Goal: Task Accomplishment & Management: Complete application form

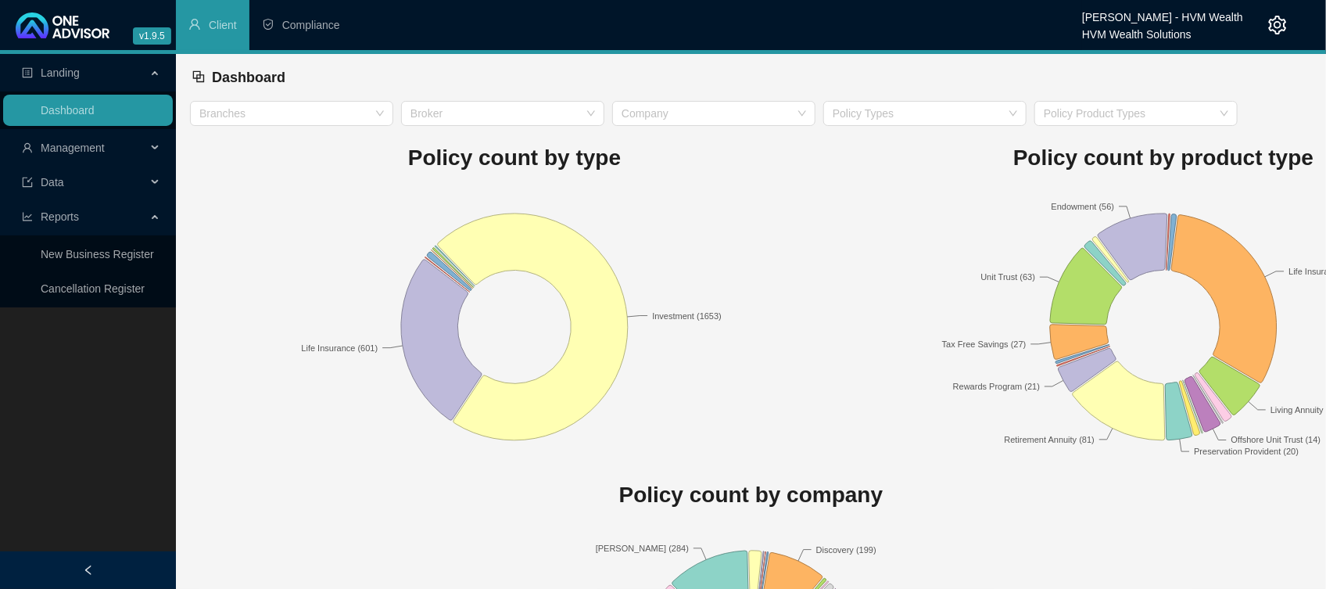
click at [84, 142] on span "Management" at bounding box center [73, 148] width 64 height 13
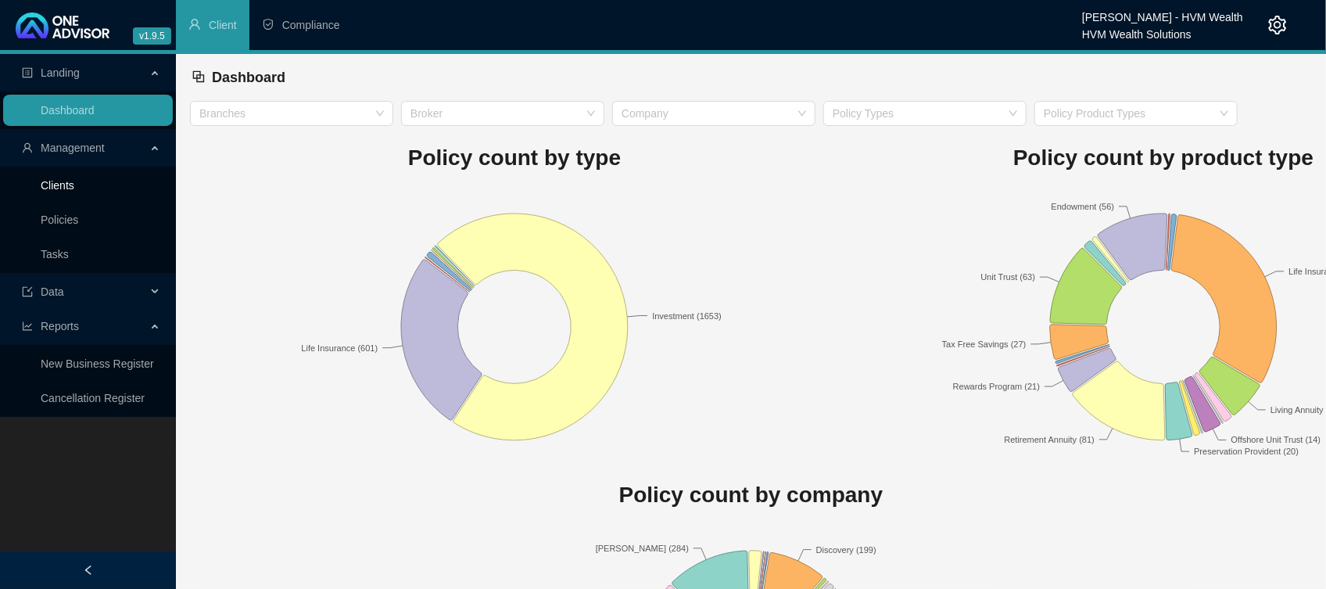
click at [41, 186] on link "Clients" at bounding box center [58, 185] width 34 height 13
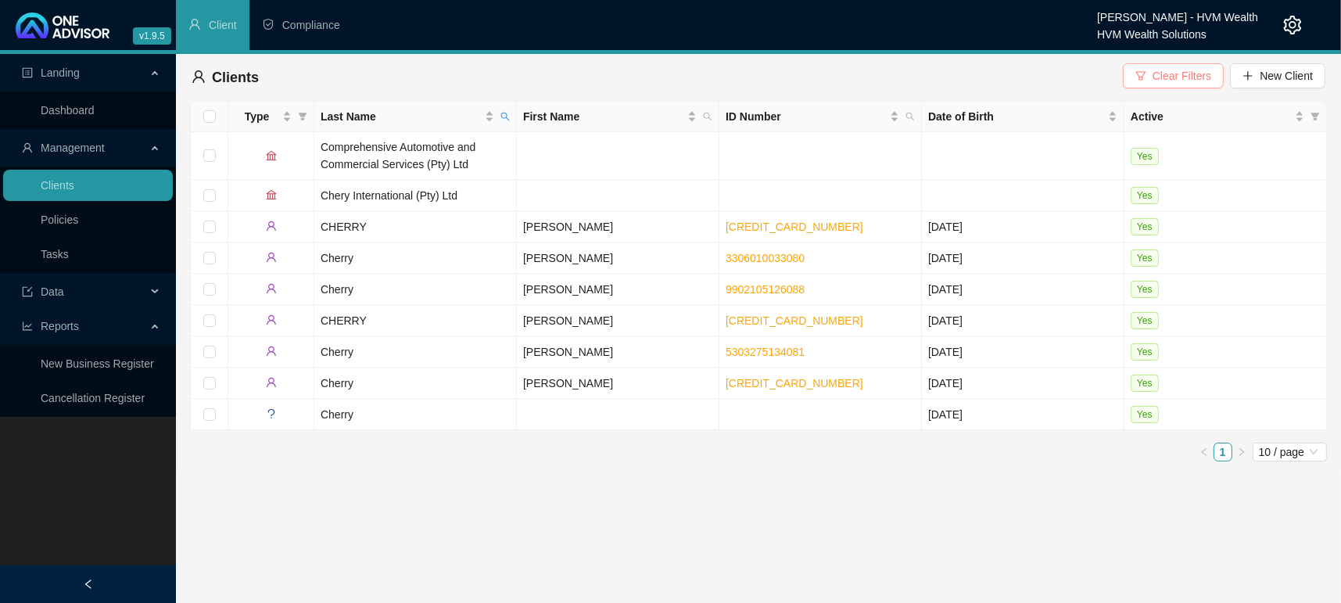
click at [1168, 74] on span "Clear Filters" at bounding box center [1182, 75] width 59 height 17
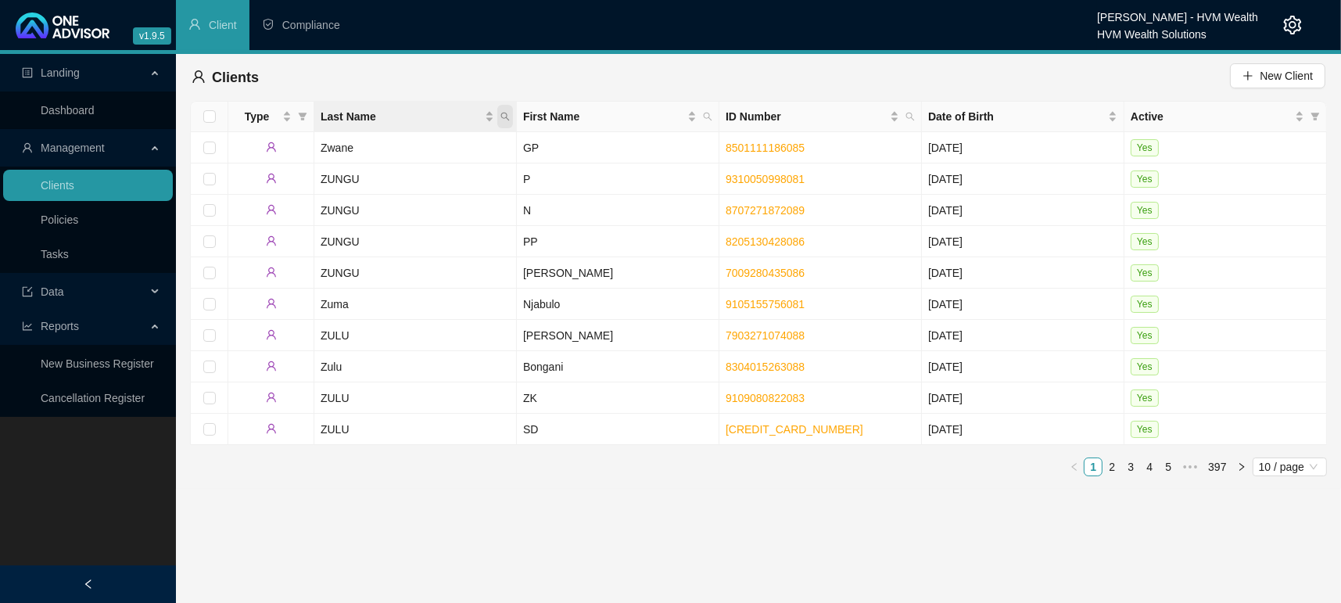
click at [508, 123] on span "Last Name" at bounding box center [505, 116] width 16 height 23
click at [404, 143] on input "text" at bounding box center [433, 150] width 147 height 25
type input "bROKENSHA"
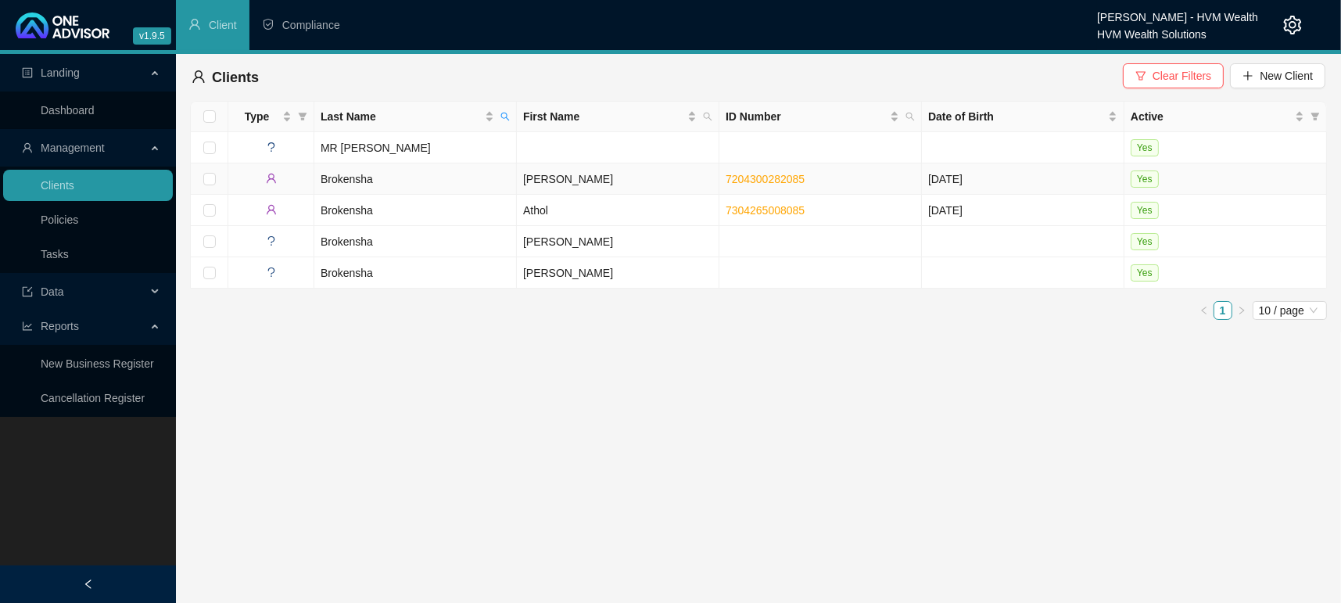
click at [334, 175] on td "Brokensha" at bounding box center [415, 178] width 203 height 31
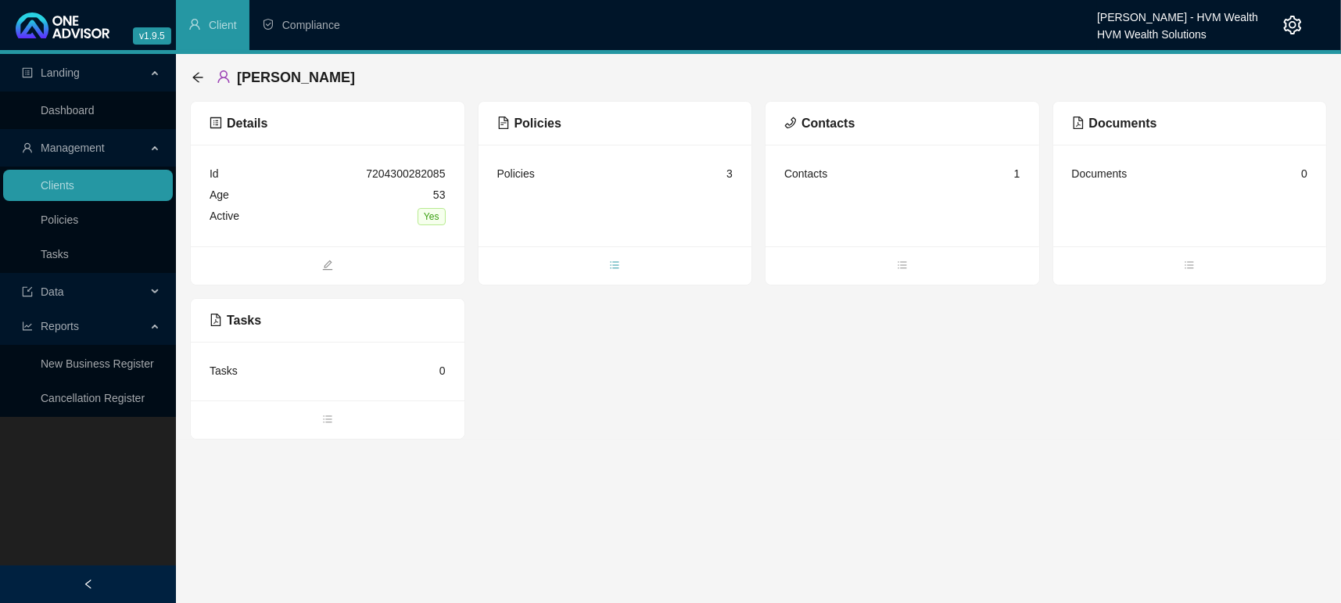
click at [618, 264] on icon "bars" at bounding box center [615, 264] width 9 height 7
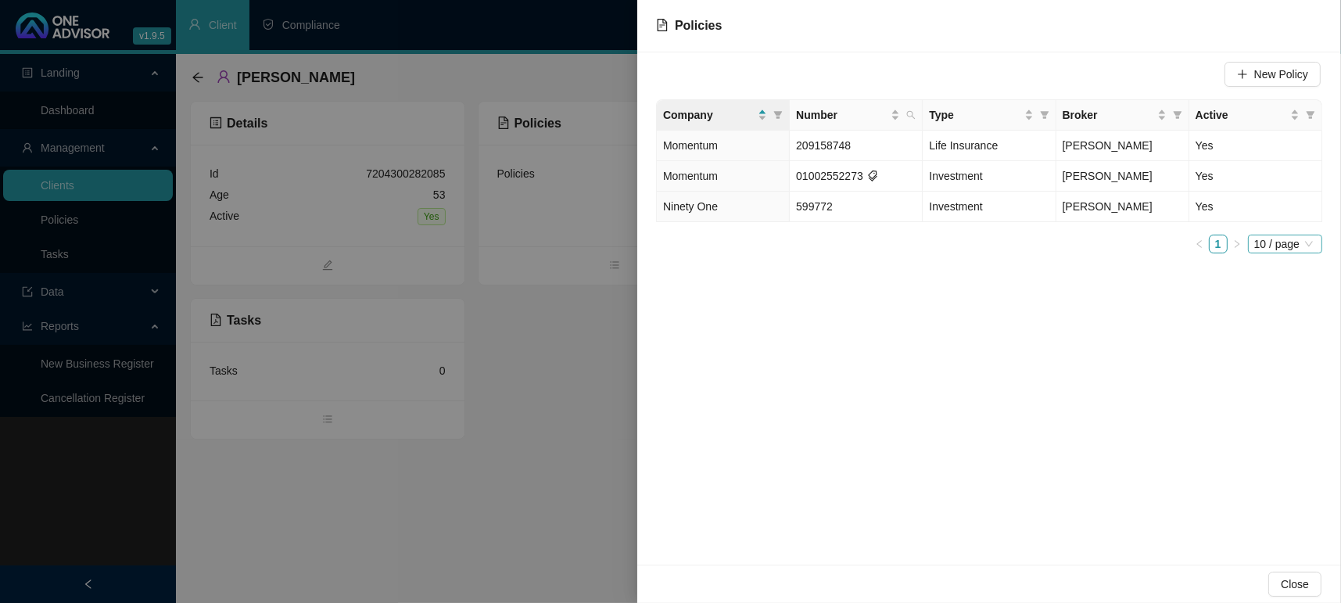
click at [1290, 247] on span "10 / page" at bounding box center [1285, 243] width 62 height 17
click at [1085, 325] on div "New Policy Company Number Type Broker Active Momentum 209158748 Life Insurance …" at bounding box center [989, 308] width 704 height 512
click at [1254, 63] on button "New Policy" at bounding box center [1273, 74] width 96 height 25
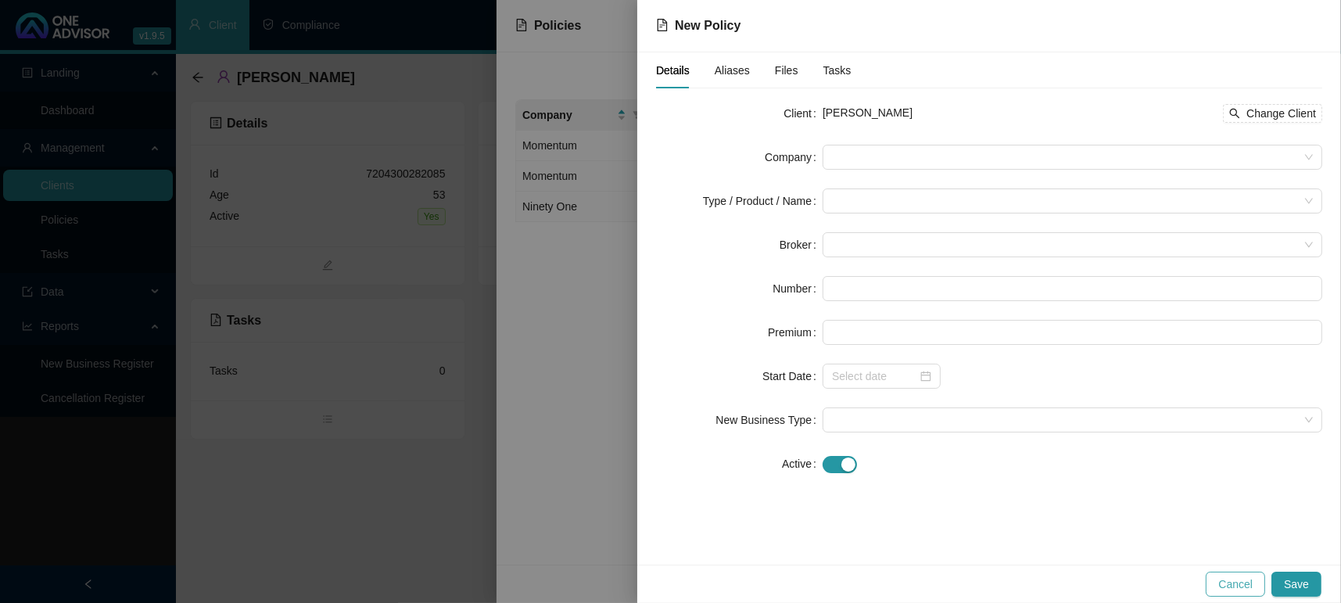
click at [1253, 588] on span "Cancel" at bounding box center [1235, 584] width 34 height 17
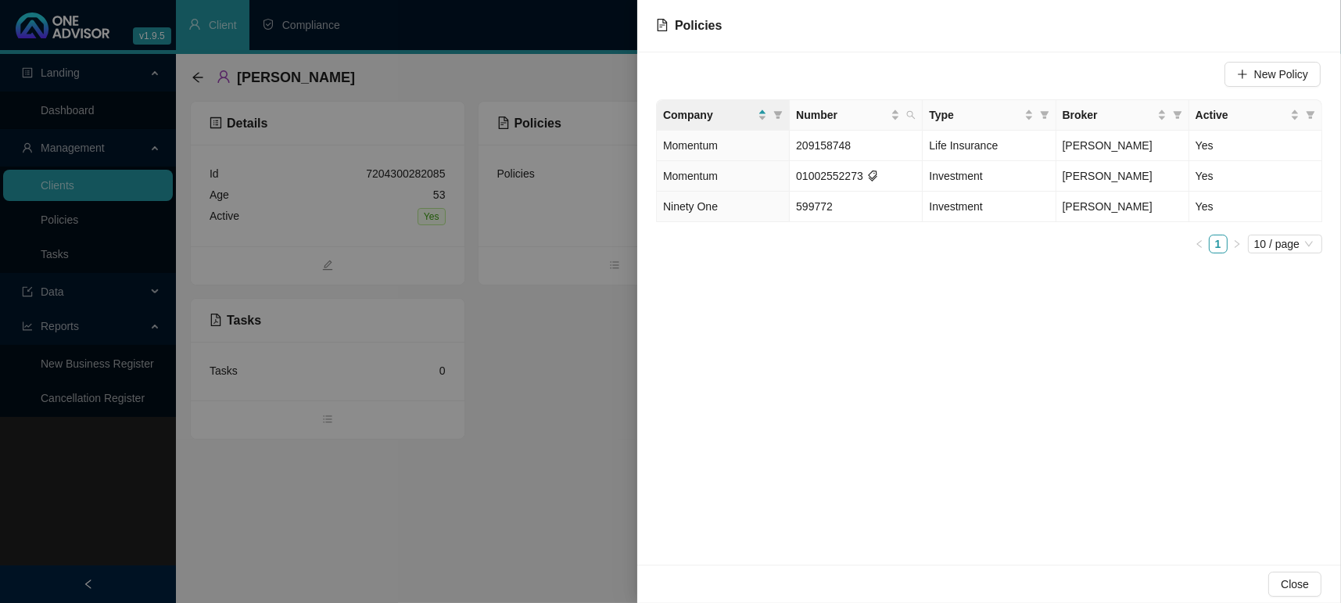
drag, startPoint x: 997, startPoint y: 510, endPoint x: 967, endPoint y: 486, distance: 38.5
click at [996, 509] on div "New Policy Company Number Type Broker Active Momentum 209158748 Life Insurance …" at bounding box center [989, 308] width 704 height 512
drag, startPoint x: 748, startPoint y: 305, endPoint x: 803, endPoint y: 340, distance: 65.1
click at [802, 339] on div "New Policy Company Number Type Broker Active Momentum 209158748 Life Insurance …" at bounding box center [989, 308] width 704 height 512
click at [716, 212] on span "Ninety One" at bounding box center [690, 206] width 55 height 13
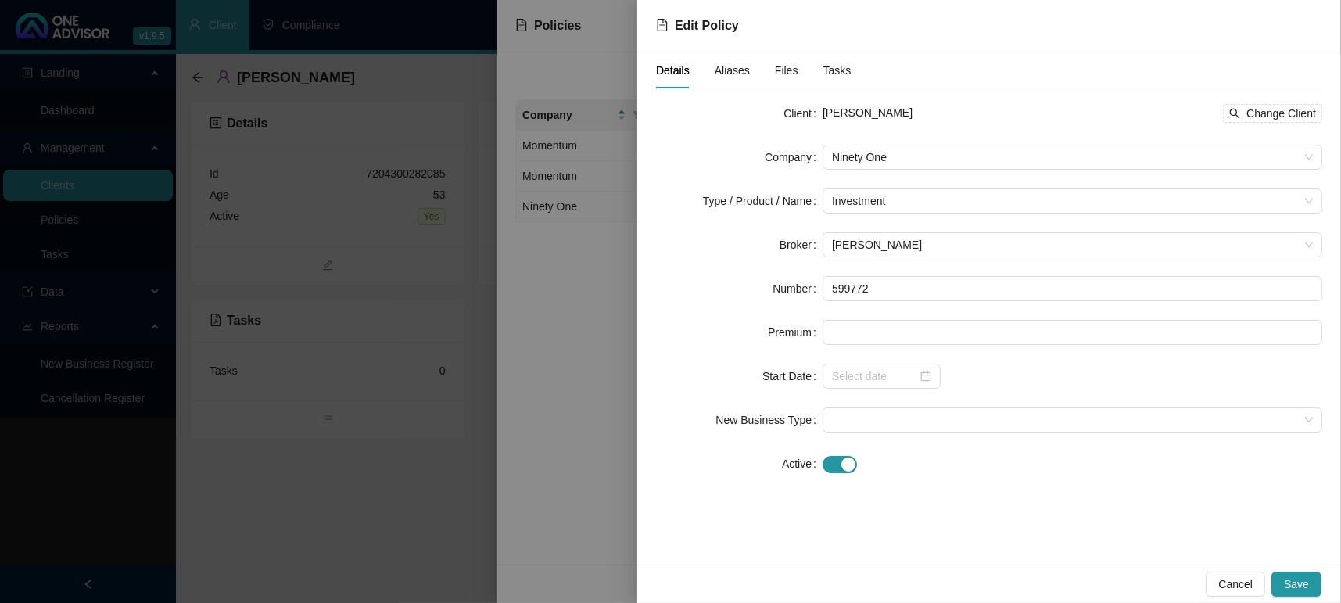
click at [912, 272] on form "Client [PERSON_NAME] Change Client Company Ninety One Type / Product / Name Inv…" at bounding box center [989, 288] width 666 height 375
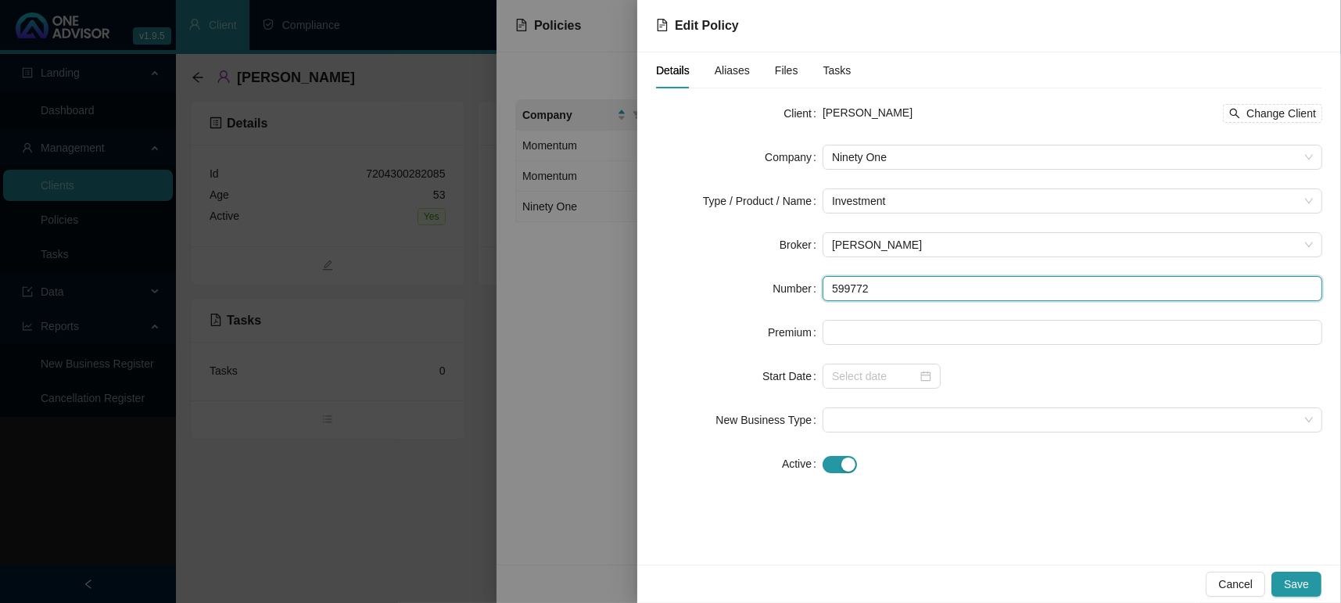
click at [905, 289] on input "599772" at bounding box center [1073, 288] width 500 height 25
type input "599772/727395"
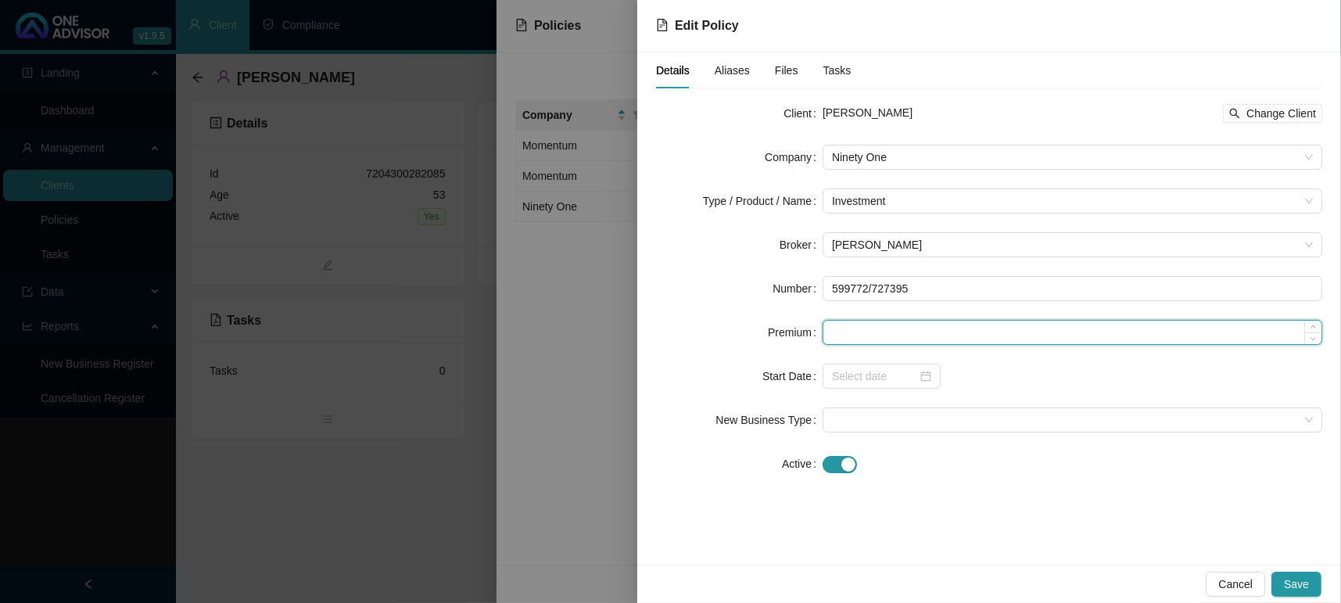
click at [886, 325] on input at bounding box center [1072, 332] width 498 height 23
click at [936, 378] on div at bounding box center [882, 376] width 118 height 25
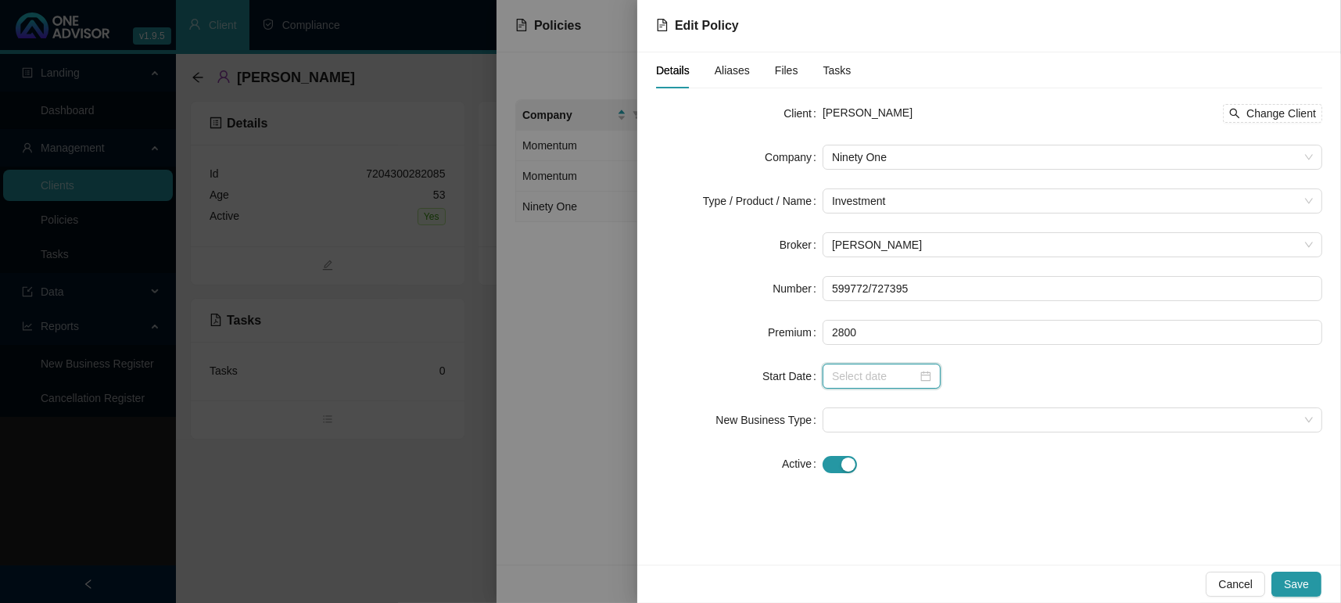
type input "2800.00"
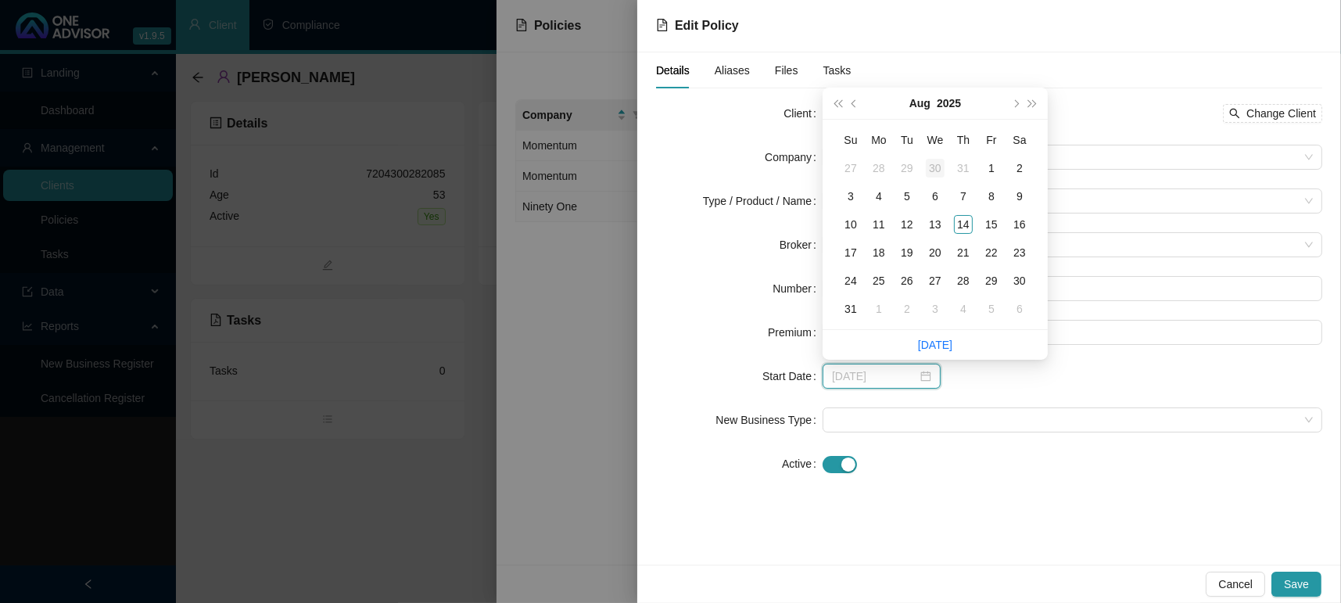
type input "[DATE]"
click at [1017, 170] on div "2" at bounding box center [1019, 168] width 19 height 19
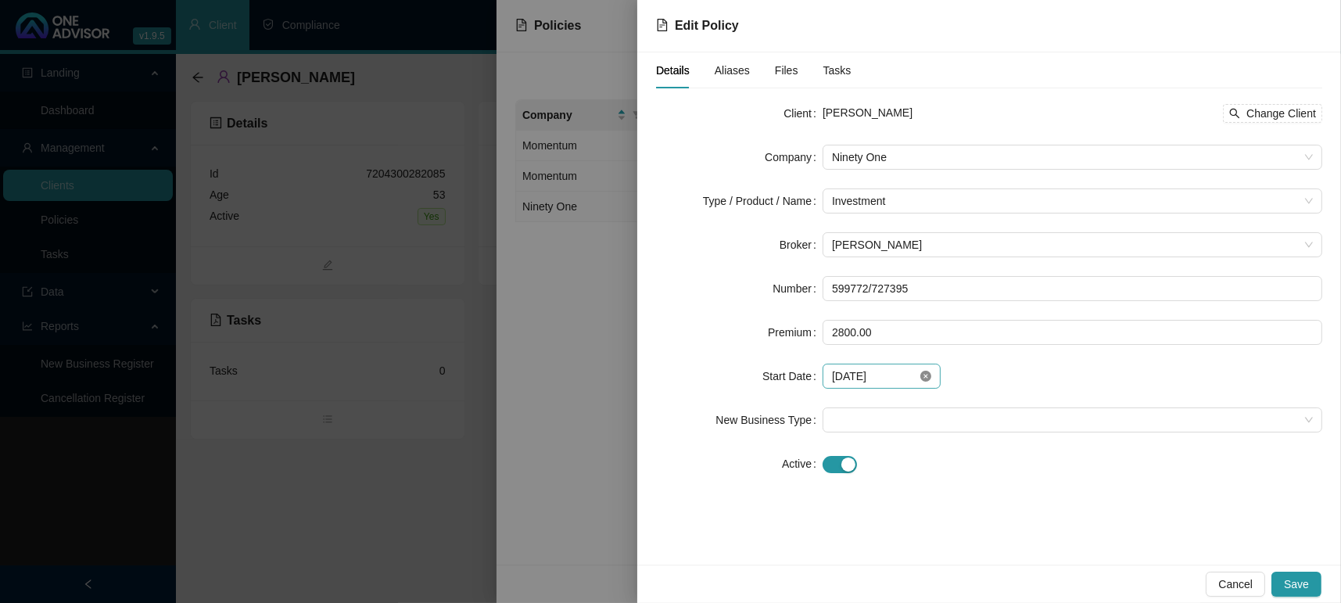
click at [924, 377] on icon "close-circle" at bounding box center [925, 376] width 11 height 11
click at [924, 381] on div at bounding box center [881, 376] width 99 height 17
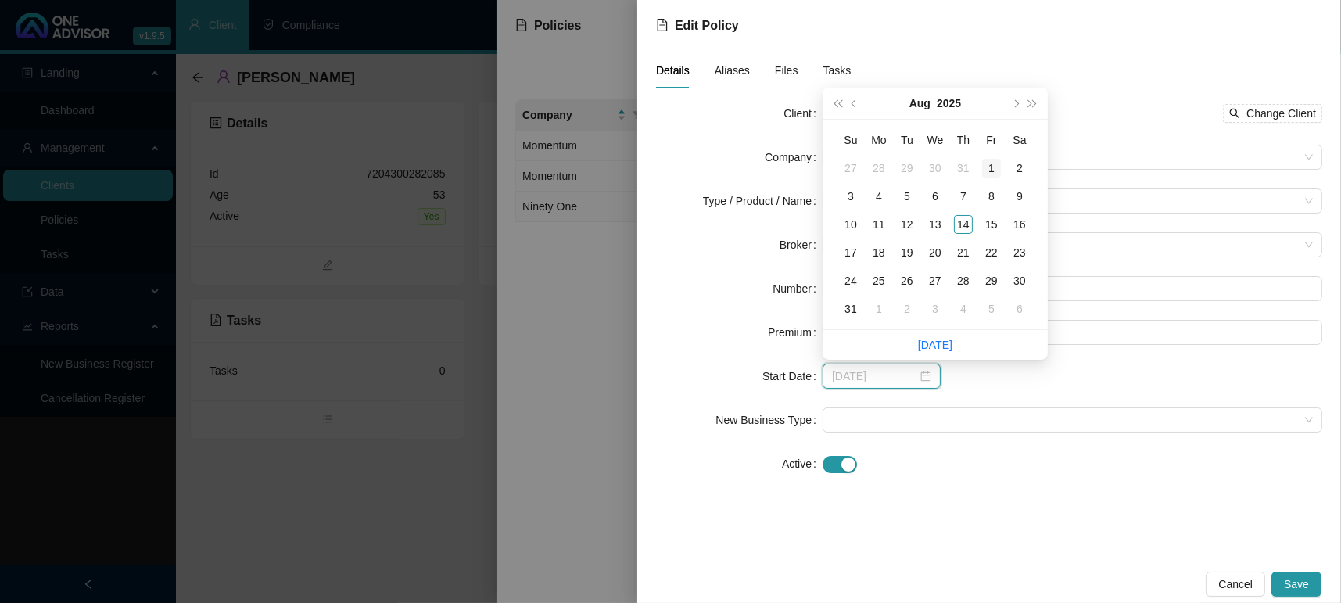
type input "[DATE]"
click at [990, 164] on div "1" at bounding box center [991, 168] width 19 height 19
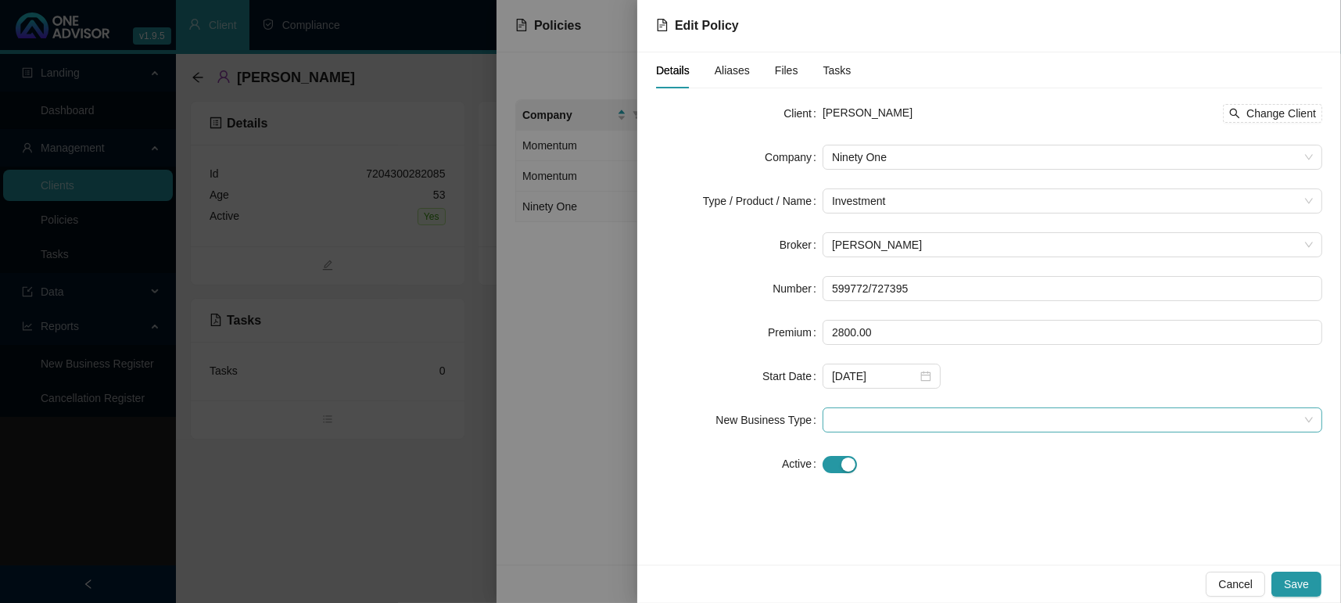
click at [877, 420] on span at bounding box center [1072, 419] width 481 height 23
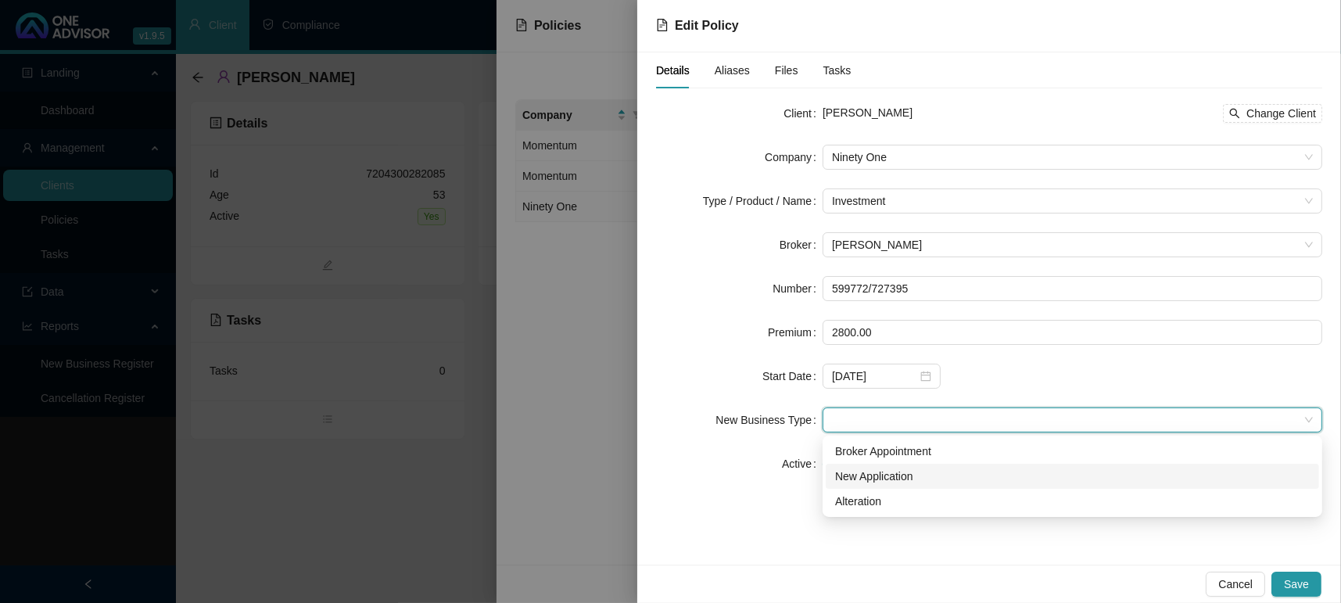
click at [891, 472] on div "New Application" at bounding box center [1072, 476] width 475 height 17
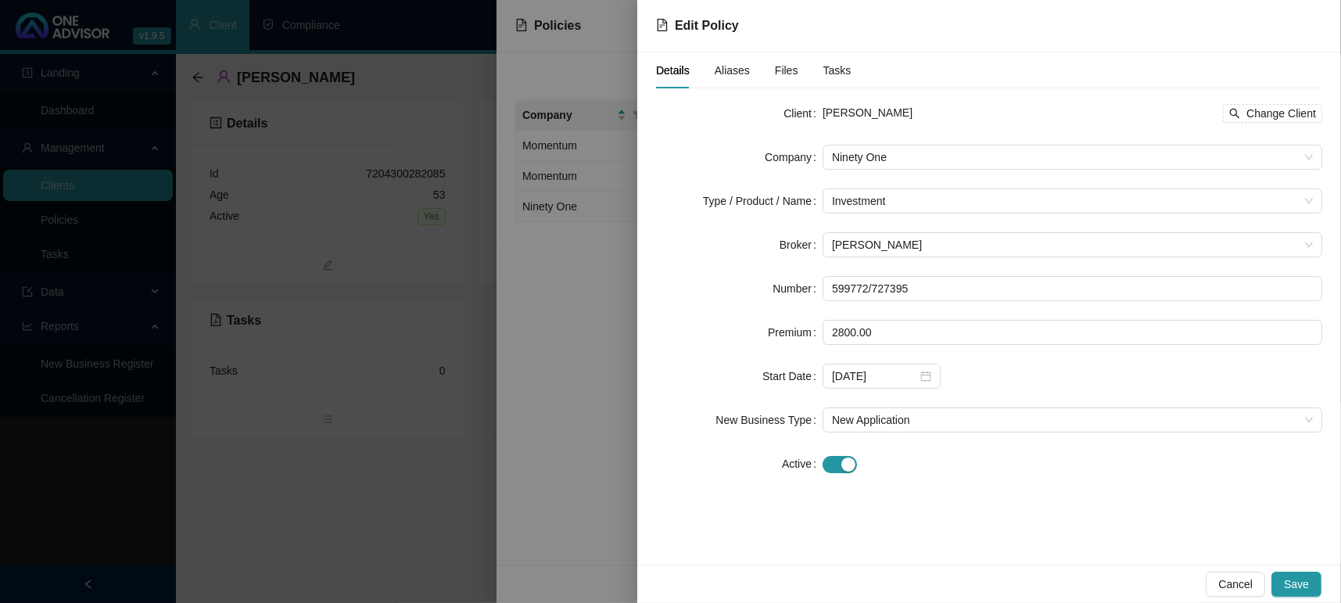
click at [874, 561] on div "Details Aliases Files Tasks Client [PERSON_NAME] Change Client Company Ninety O…" at bounding box center [989, 308] width 704 height 512
click at [1283, 592] on button "Save" at bounding box center [1297, 584] width 50 height 25
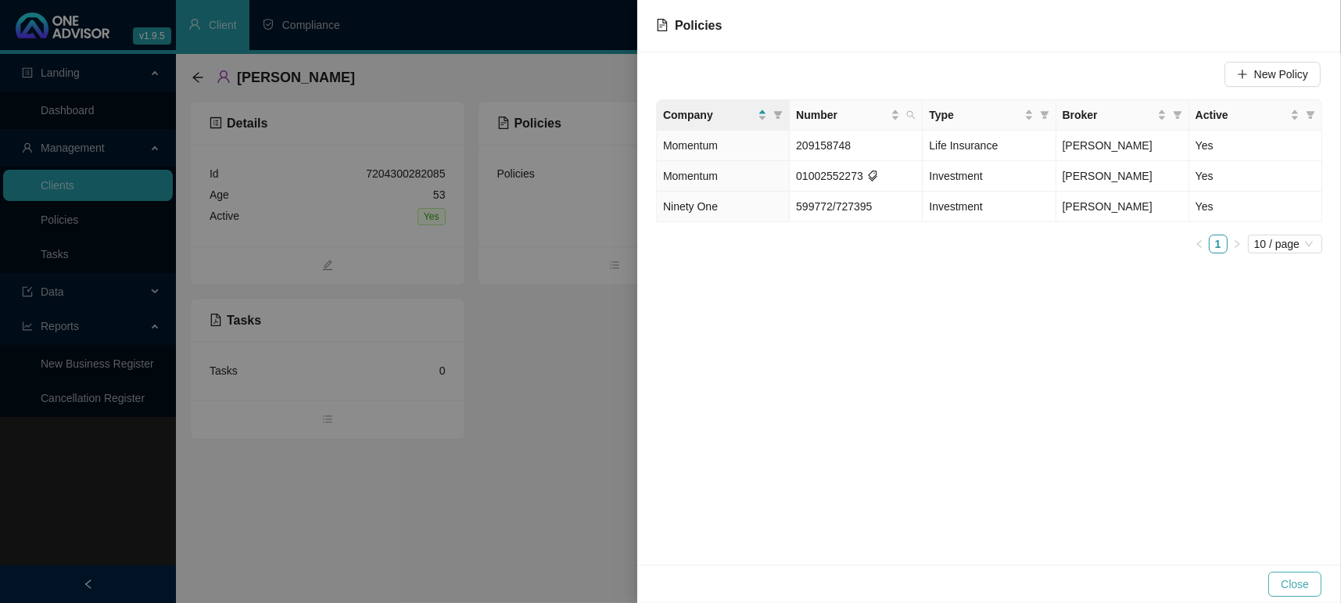
click at [1295, 587] on span "Close" at bounding box center [1295, 584] width 28 height 17
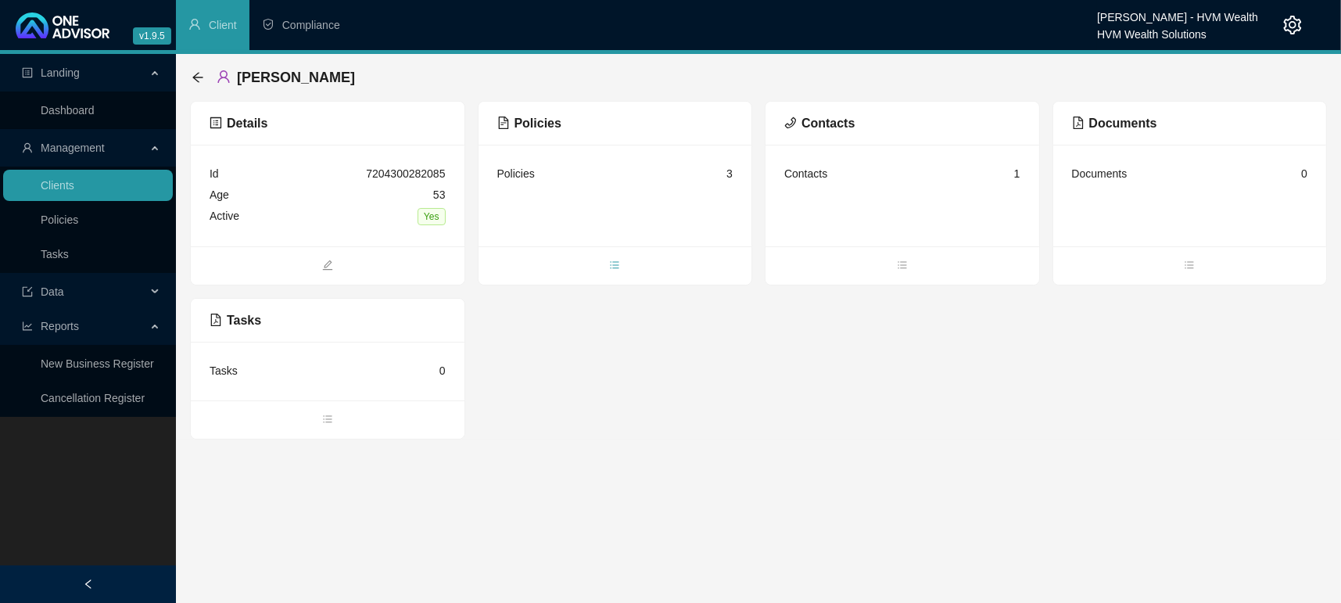
click at [604, 264] on span "bars" at bounding box center [616, 266] width 274 height 17
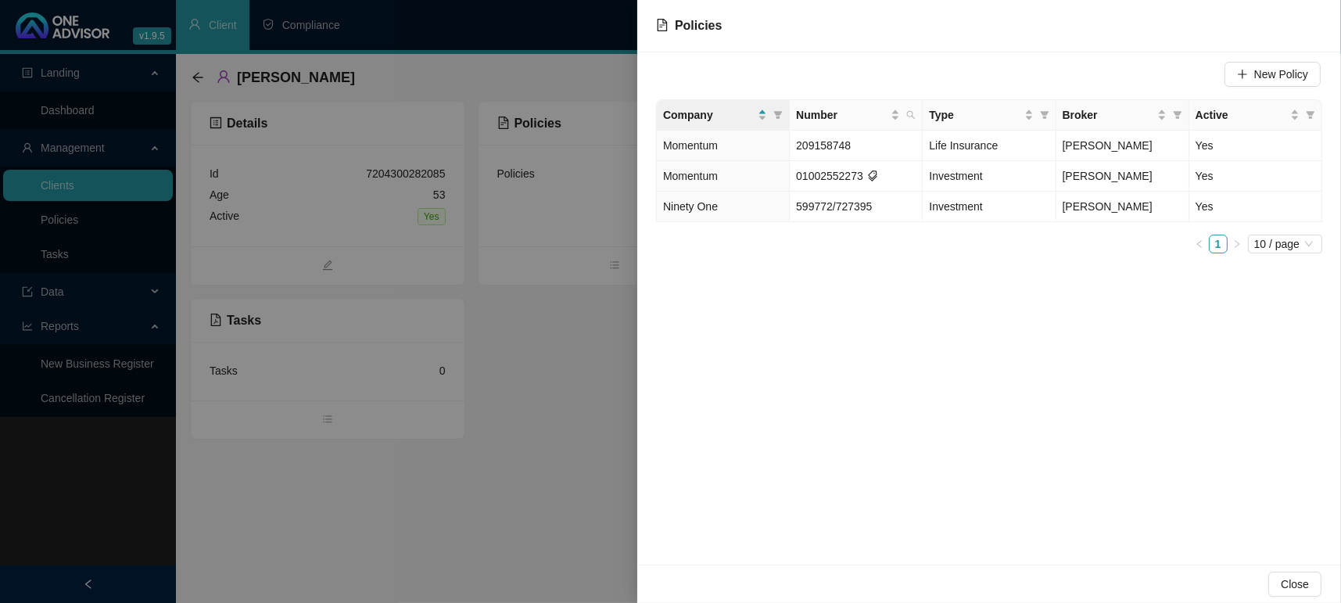
click at [893, 389] on div "New Policy Company Number Type Broker Active Momentum 209158748 Life Insurance …" at bounding box center [989, 308] width 704 height 512
click at [1256, 75] on span "New Policy" at bounding box center [1281, 74] width 54 height 17
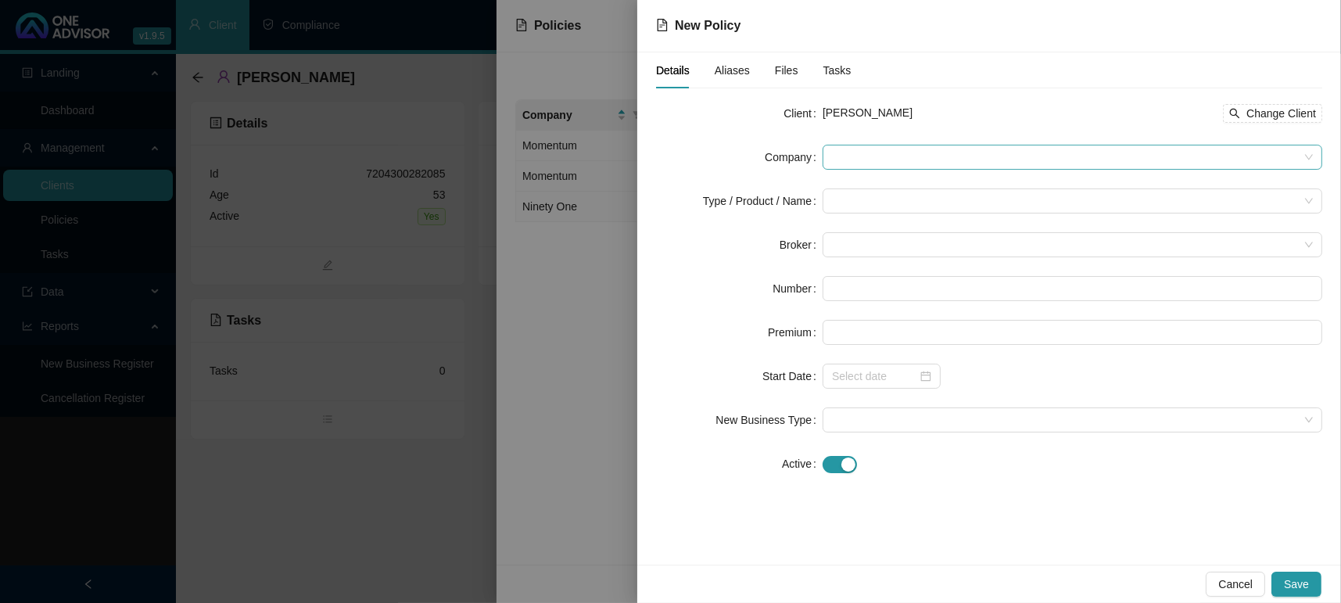
click at [873, 156] on span at bounding box center [1072, 156] width 481 height 23
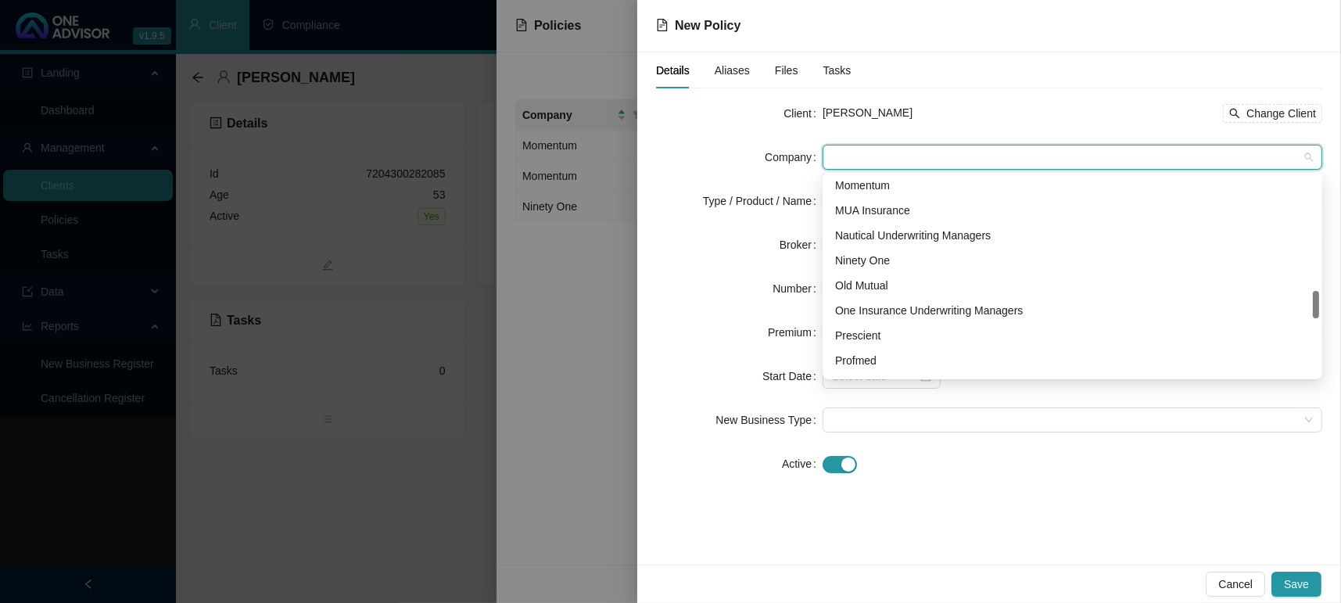
scroll to position [860, 0]
drag, startPoint x: 1318, startPoint y: 196, endPoint x: 1316, endPoint y: 314, distance: 118.1
click at [1316, 314] on div at bounding box center [1316, 304] width 6 height 27
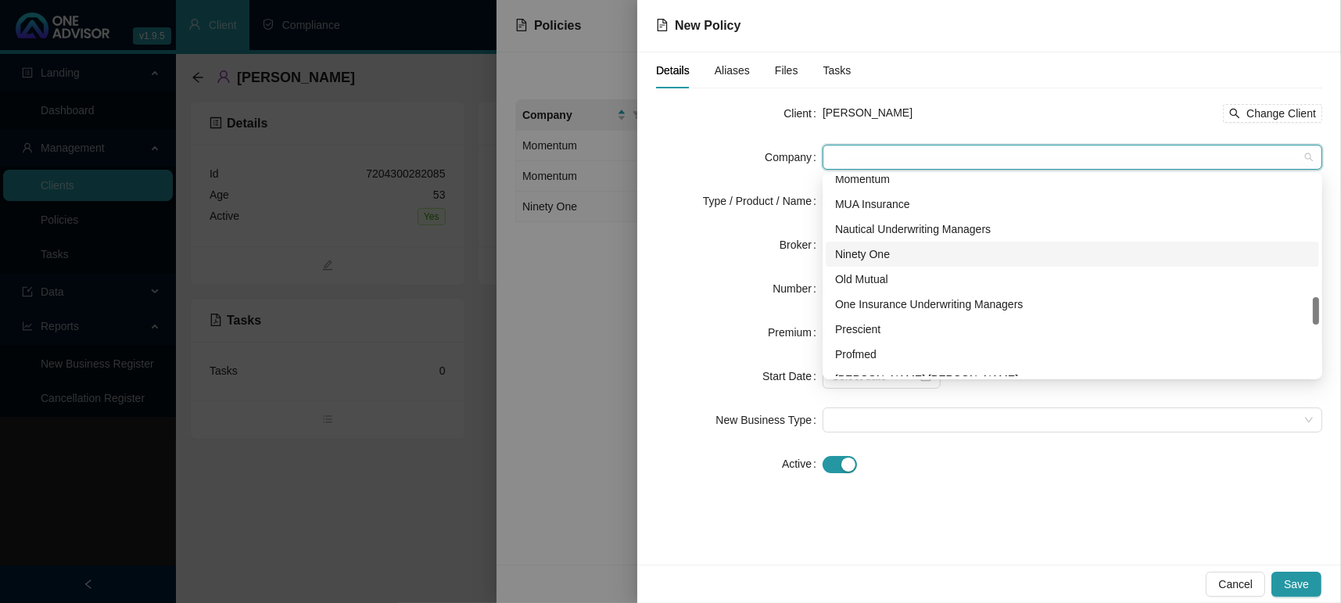
click at [860, 253] on div "Ninety One" at bounding box center [1072, 254] width 475 height 17
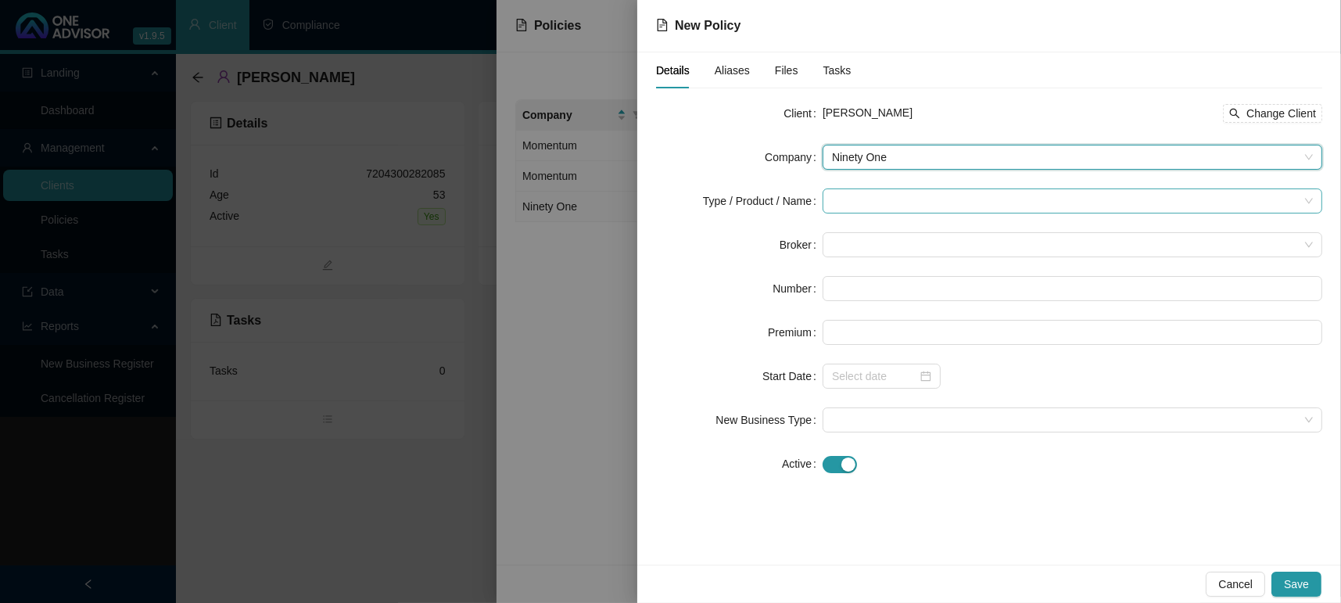
click at [858, 211] on input "search" at bounding box center [1065, 200] width 467 height 23
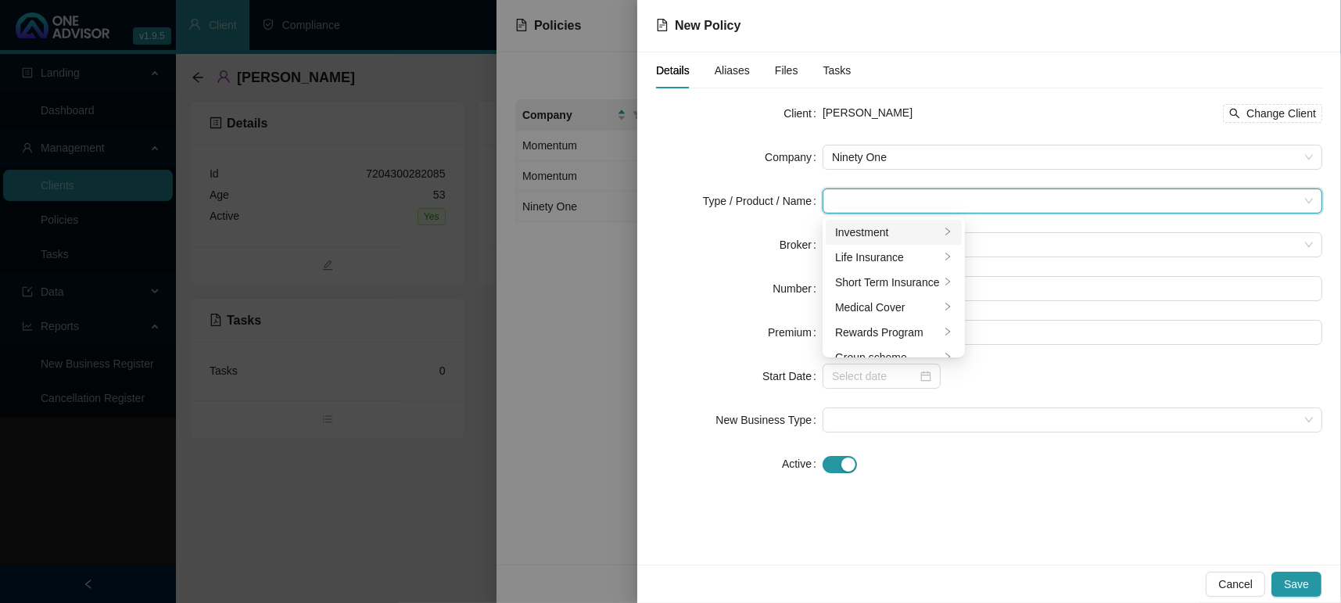
click at [870, 237] on div "Investment" at bounding box center [887, 232] width 105 height 17
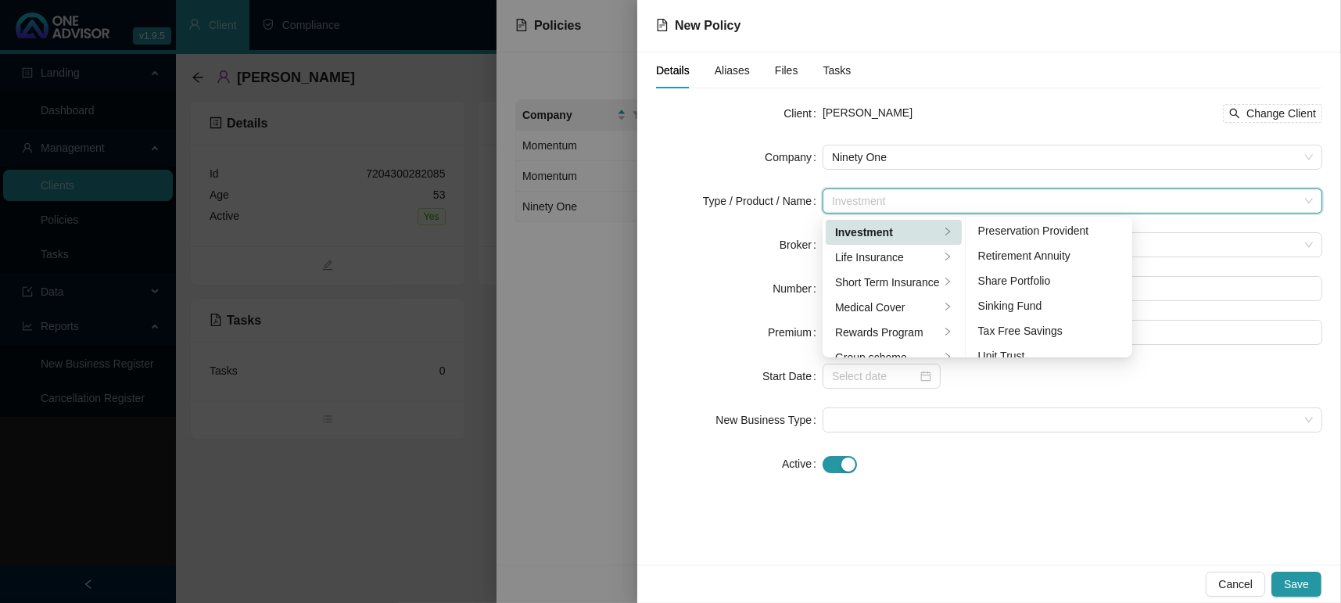
scroll to position [240, 0]
click at [1039, 335] on div "Unit Trust" at bounding box center [1049, 342] width 142 height 17
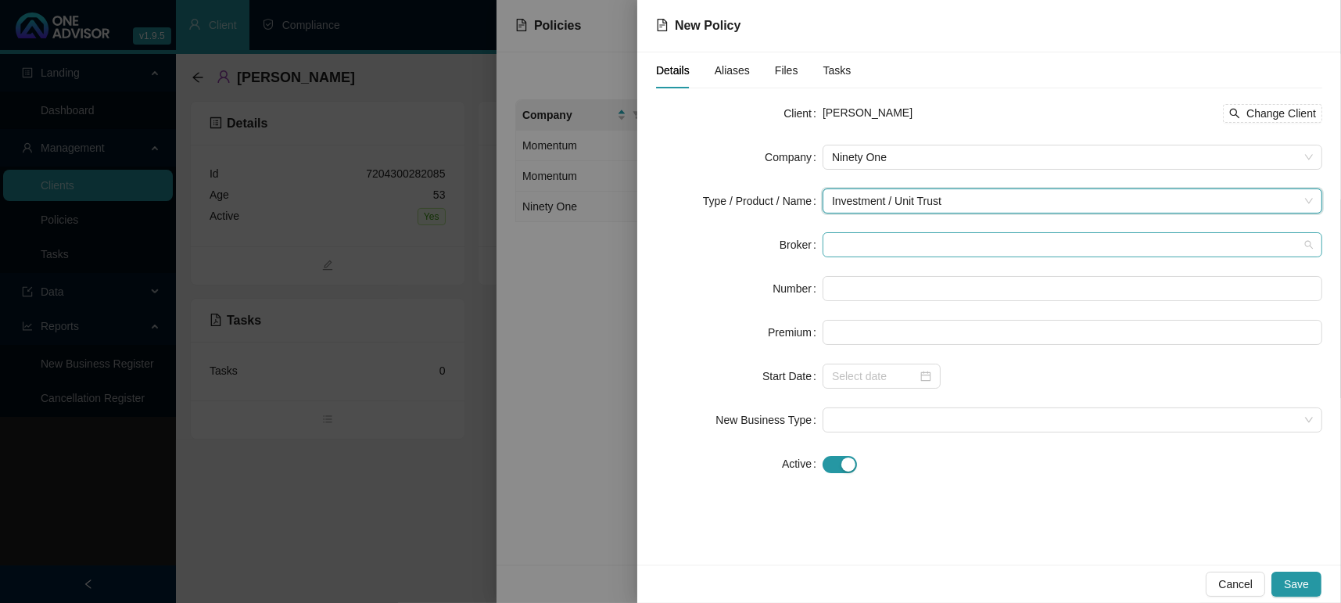
click at [917, 243] on span at bounding box center [1072, 244] width 481 height 23
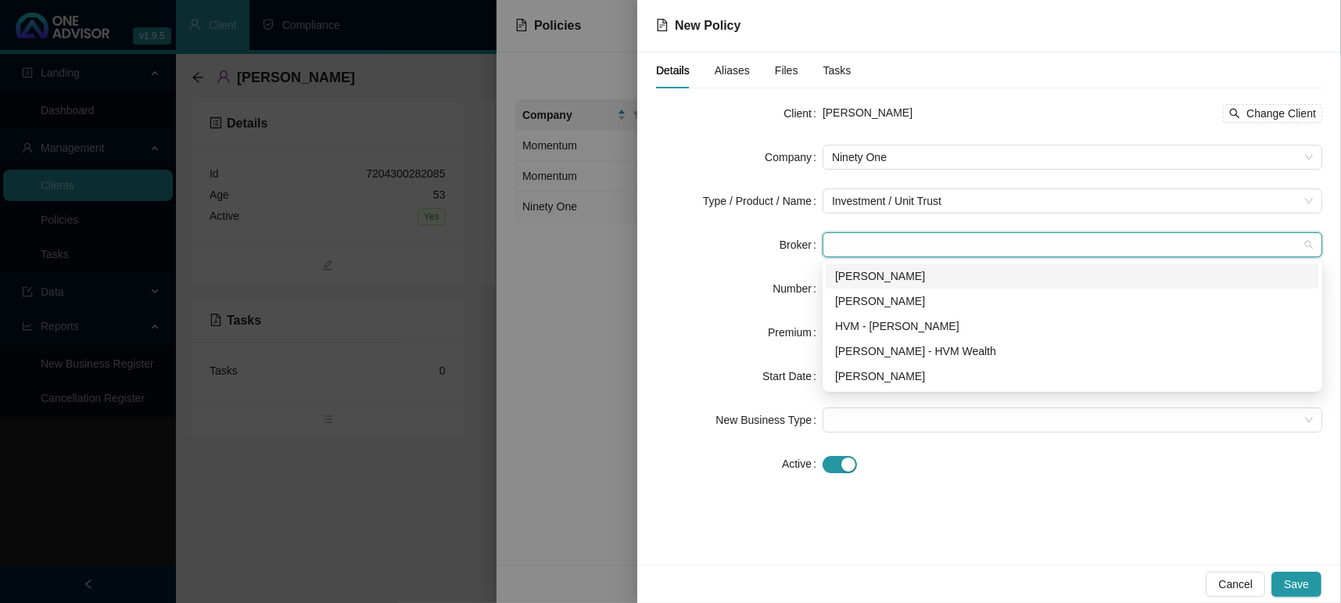
click at [579, 271] on div at bounding box center [670, 301] width 1341 height 603
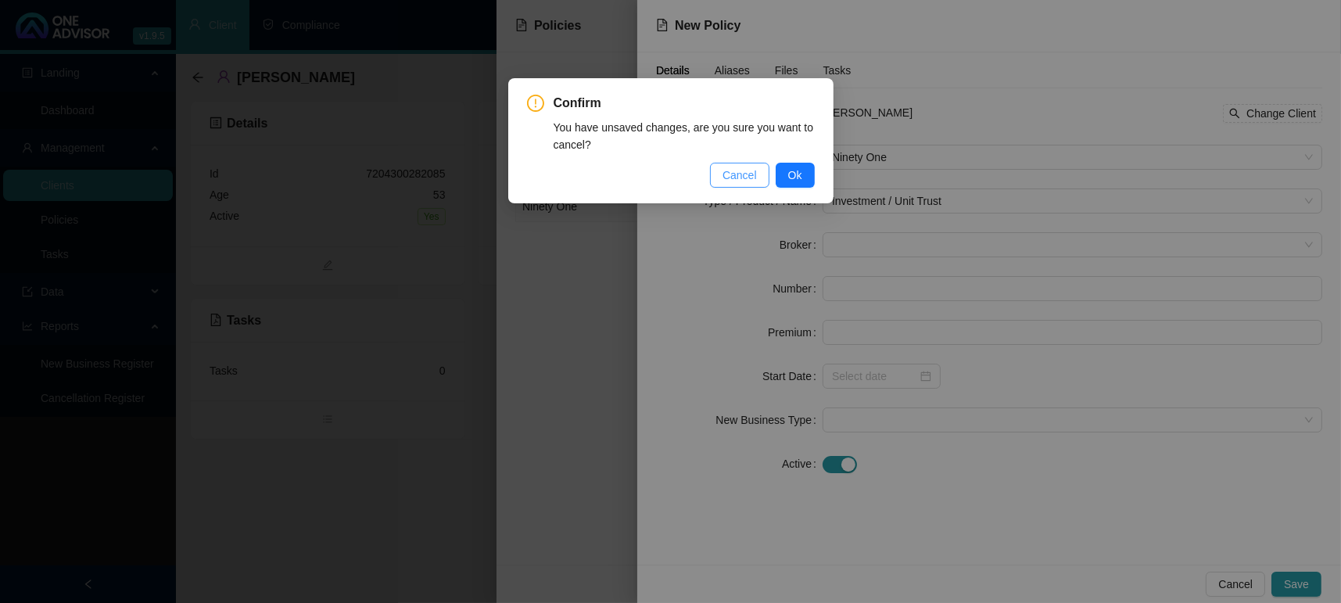
click at [734, 177] on span "Cancel" at bounding box center [740, 175] width 34 height 17
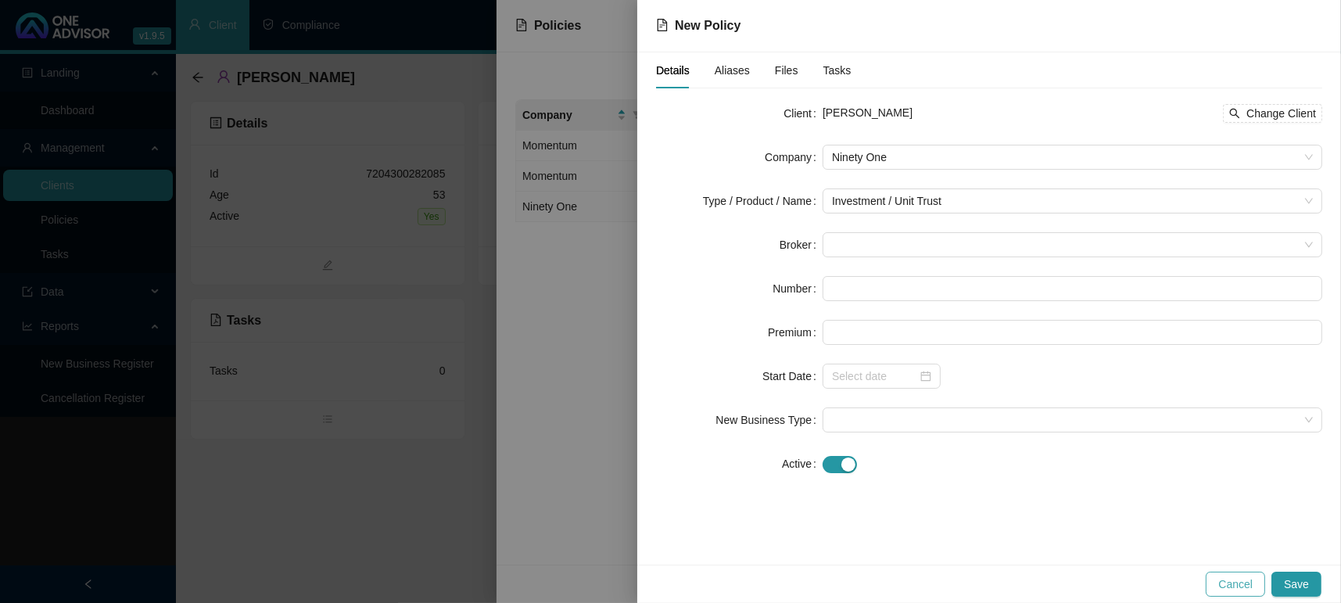
click at [1212, 578] on button "Cancel" at bounding box center [1235, 584] width 59 height 25
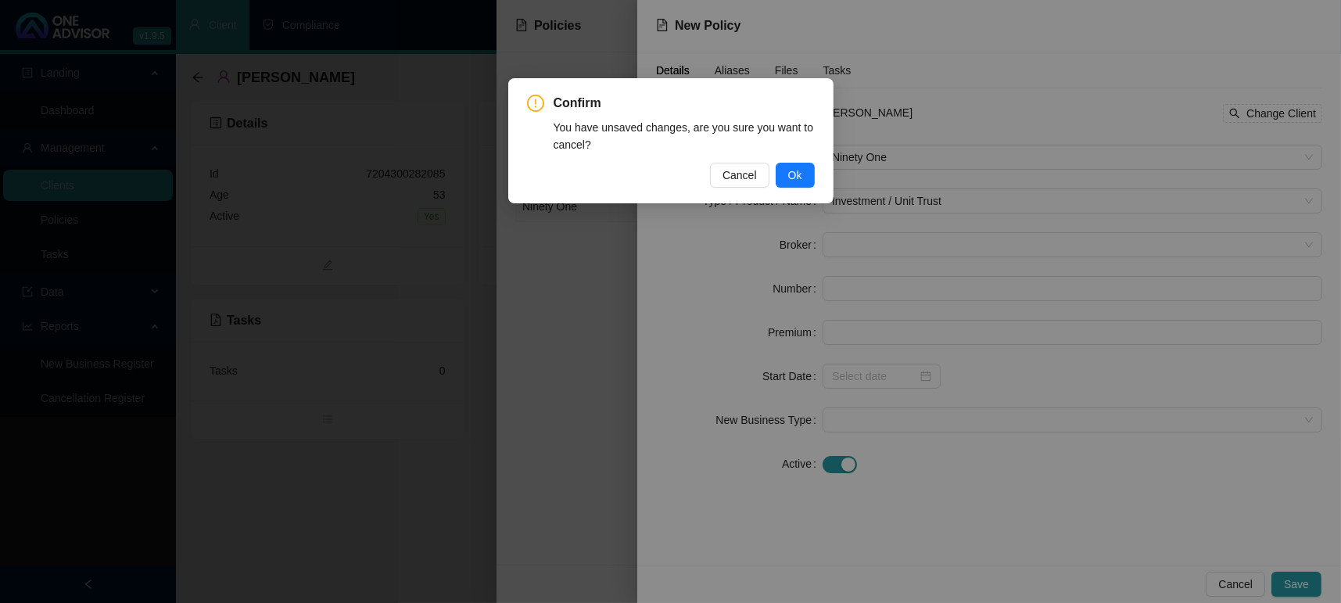
click at [808, 180] on button "Ok" at bounding box center [795, 175] width 39 height 25
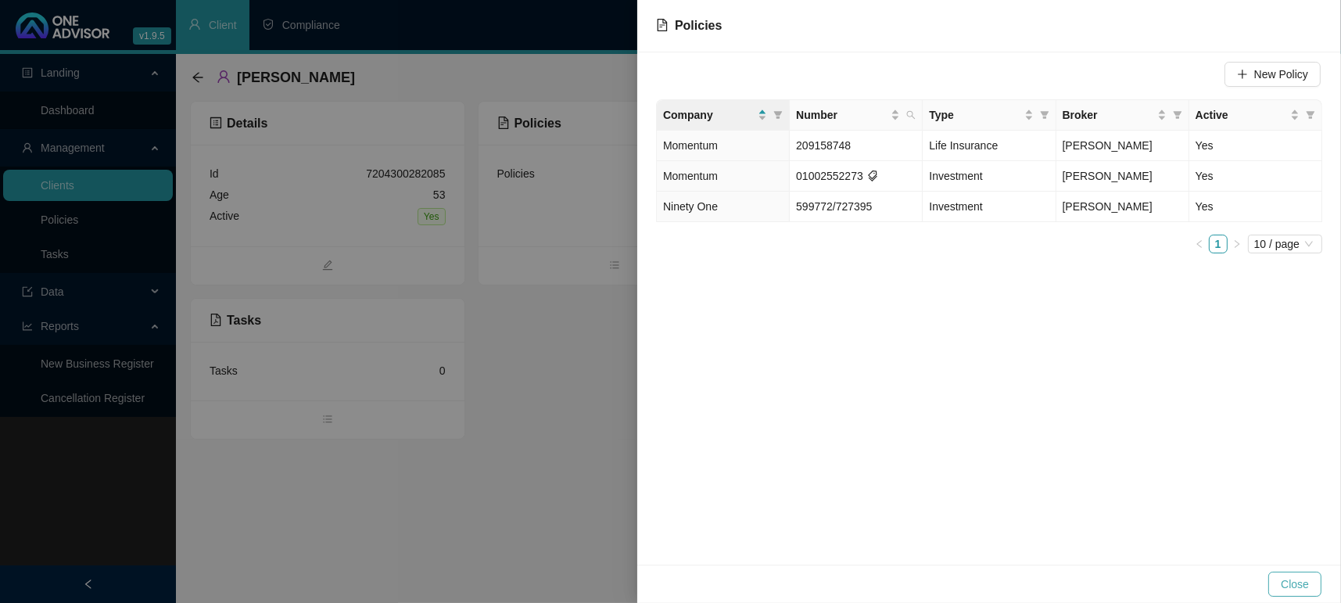
click at [1290, 579] on span "Close" at bounding box center [1295, 584] width 28 height 17
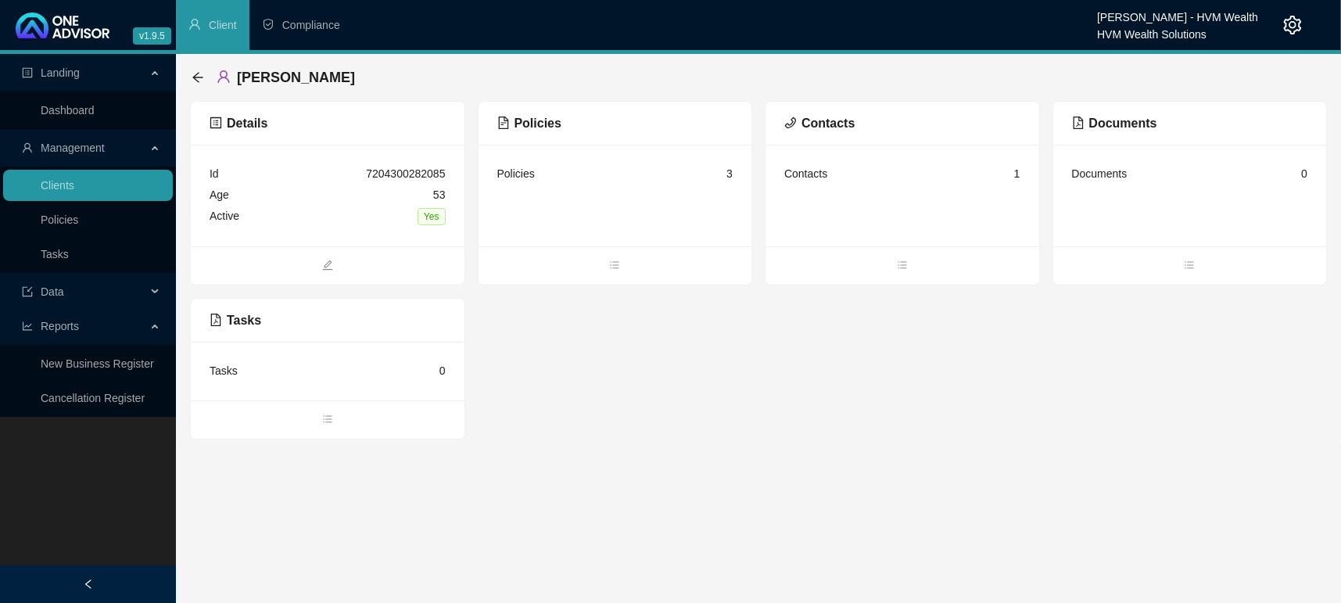
click at [593, 476] on main "Landing Dashboard Management Clients Policies Tasks Data Reports New Business R…" at bounding box center [670, 328] width 1341 height 549
click at [63, 117] on link "Dashboard" at bounding box center [68, 110] width 54 height 13
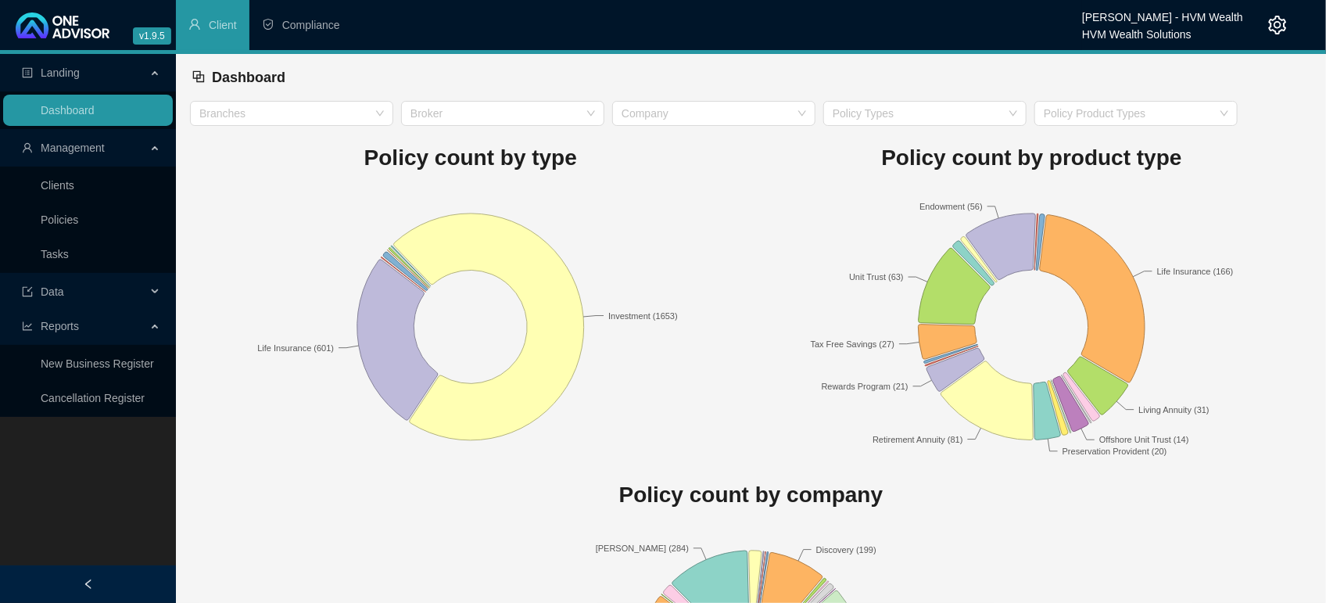
click at [72, 91] on ul "Dashboard" at bounding box center [88, 110] width 176 height 38
click at [63, 108] on link "Dashboard" at bounding box center [68, 110] width 54 height 13
click at [615, 50] on header "v1.9.5 Bronwyn Desplace - HVM Wealth HVM Wealth Solutions Client Compliance" at bounding box center [663, 27] width 1326 height 54
click at [75, 114] on link "Dashboard" at bounding box center [68, 110] width 54 height 13
click at [712, 68] on div "Dashboard" at bounding box center [751, 77] width 1119 height 34
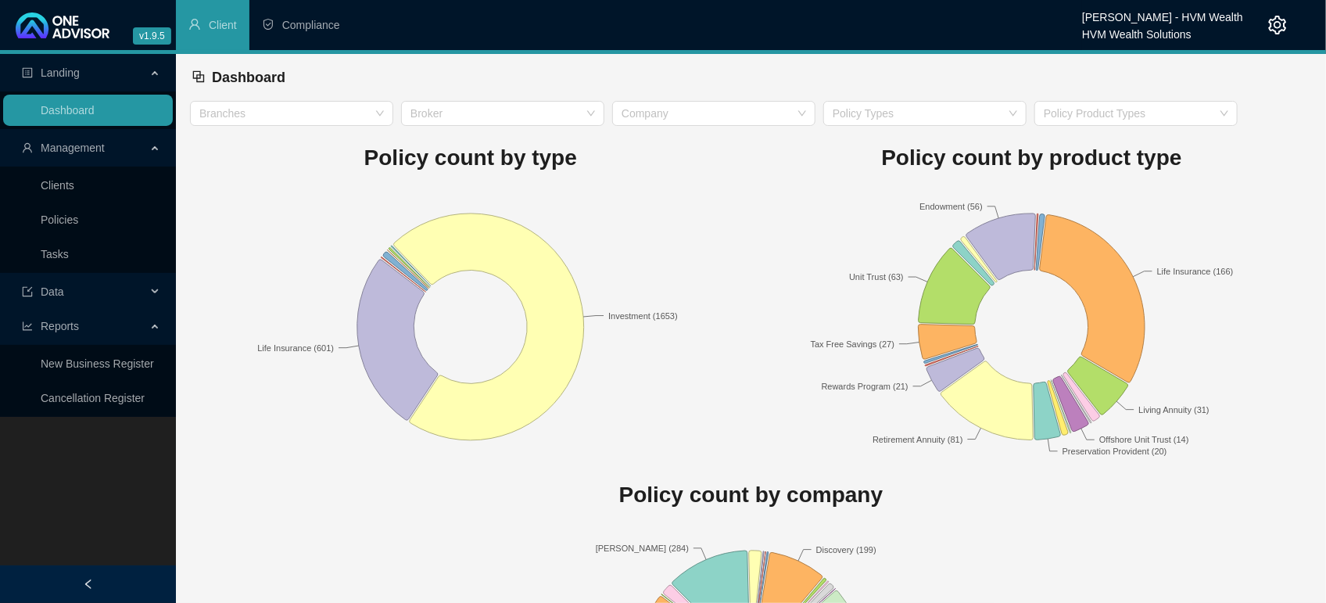
click at [84, 156] on span "Management" at bounding box center [84, 147] width 124 height 31
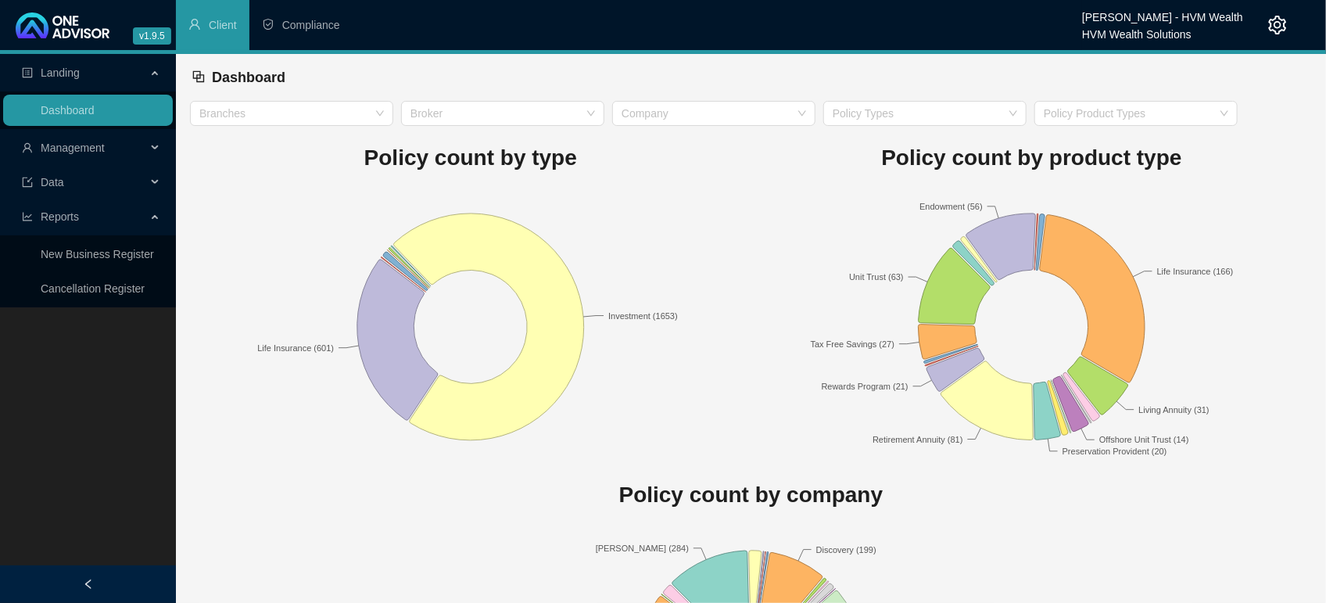
click at [802, 84] on div "Dashboard" at bounding box center [751, 77] width 1119 height 34
click at [85, 153] on span "Management" at bounding box center [84, 147] width 124 height 31
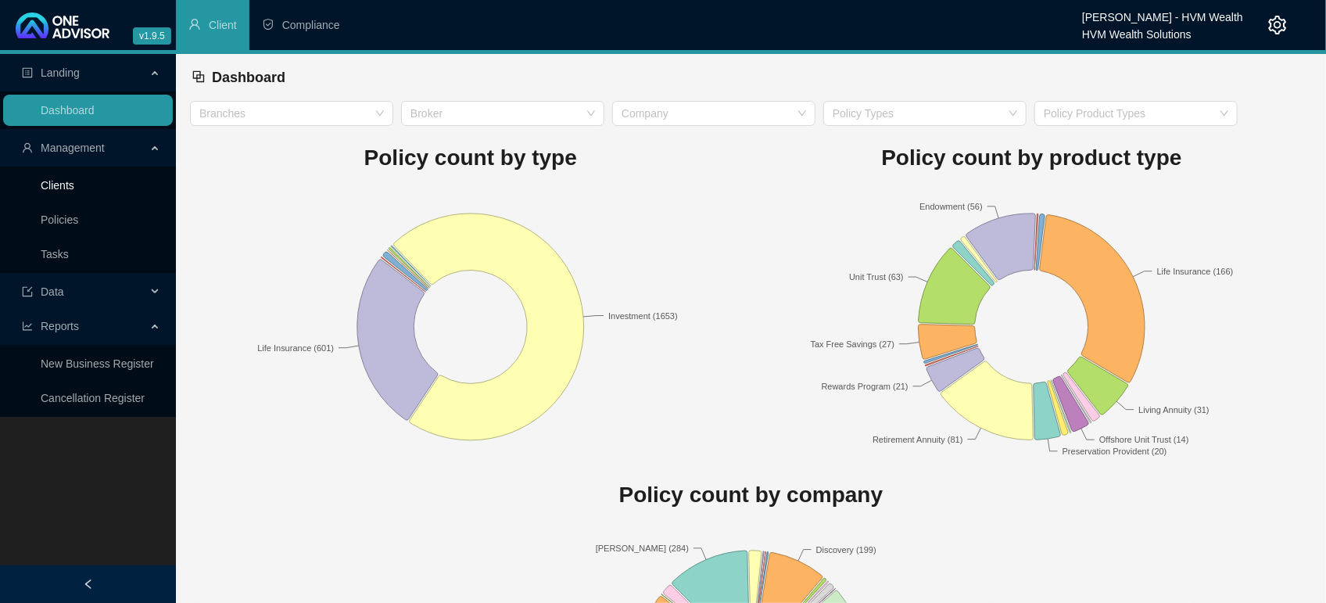
click at [56, 183] on link "Clients" at bounding box center [58, 185] width 34 height 13
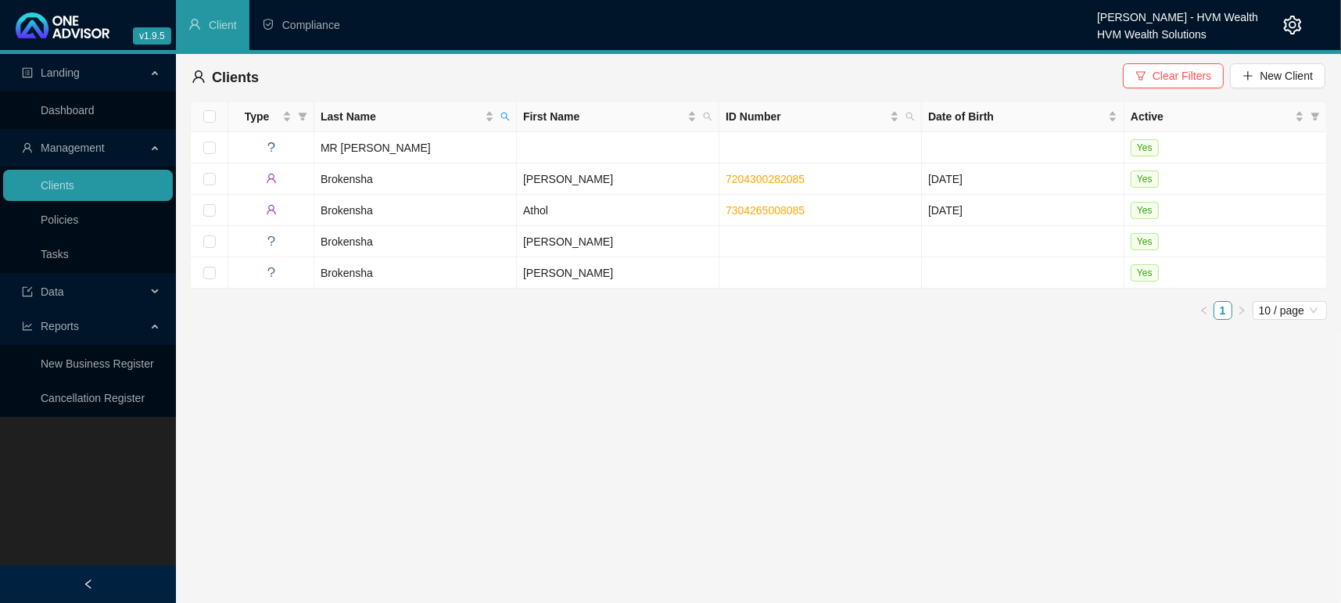
click at [515, 424] on main "Landing Dashboard Management Clients Policies Tasks Data Reports New Business R…" at bounding box center [670, 328] width 1341 height 549
click at [361, 178] on td "Brokensha" at bounding box center [415, 178] width 203 height 31
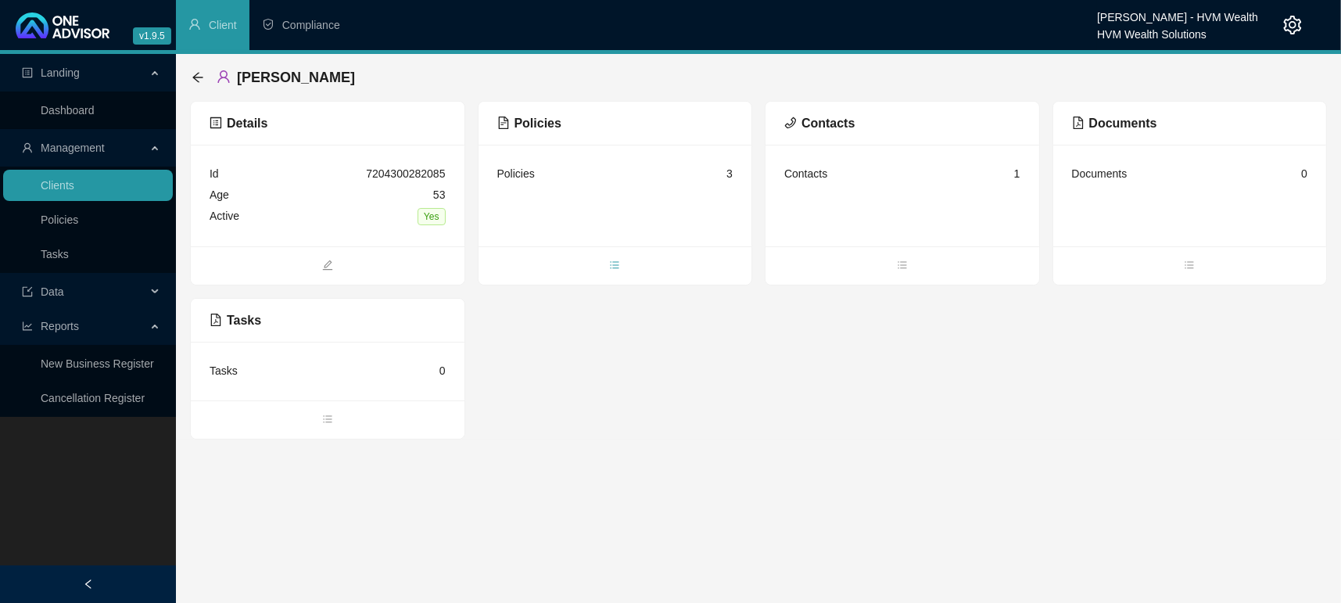
click at [612, 265] on icon "bars" at bounding box center [614, 265] width 11 height 11
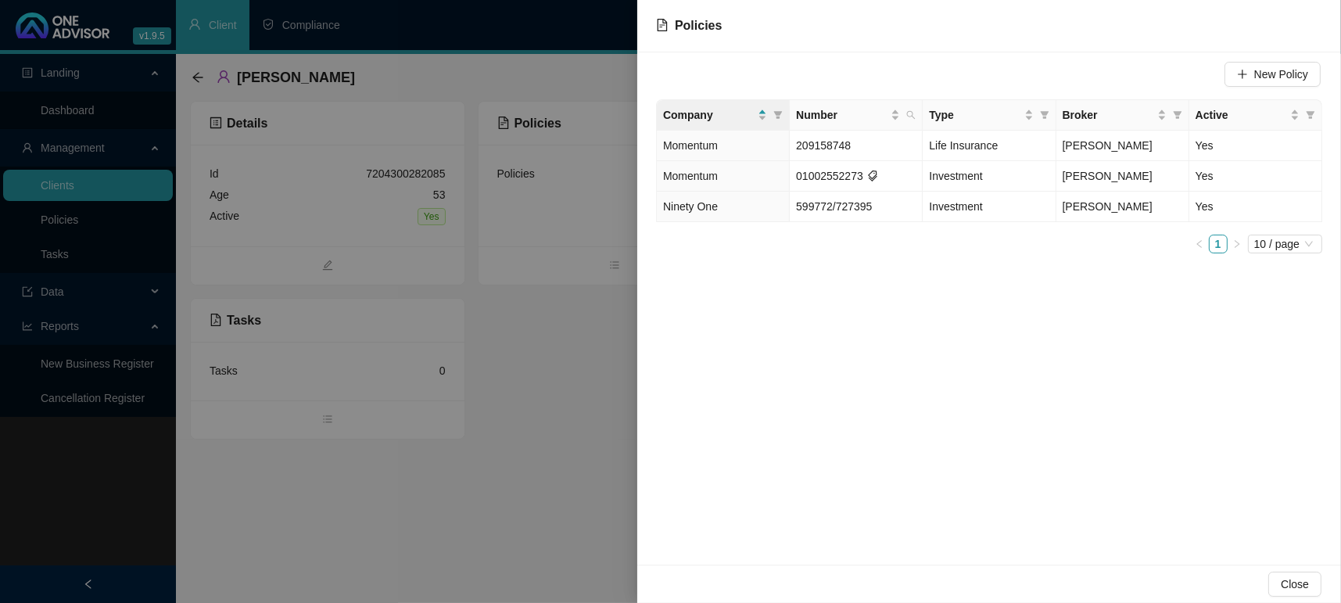
click at [786, 358] on div "New Policy Company Number Type Broker Active Momentum 209158748 Life Insurance …" at bounding box center [989, 308] width 704 height 512
click at [1253, 88] on span "New Policy" at bounding box center [1273, 76] width 96 height 28
click at [1242, 74] on icon "plus" at bounding box center [1242, 74] width 9 height 1
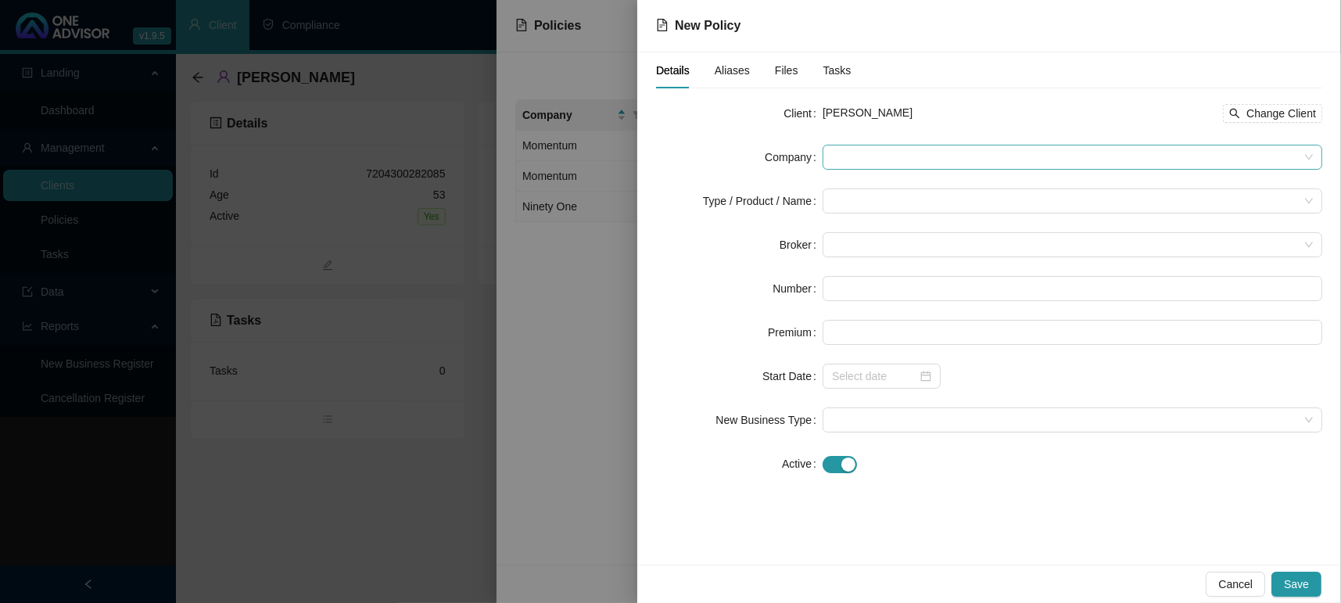
click at [878, 160] on span at bounding box center [1072, 156] width 481 height 23
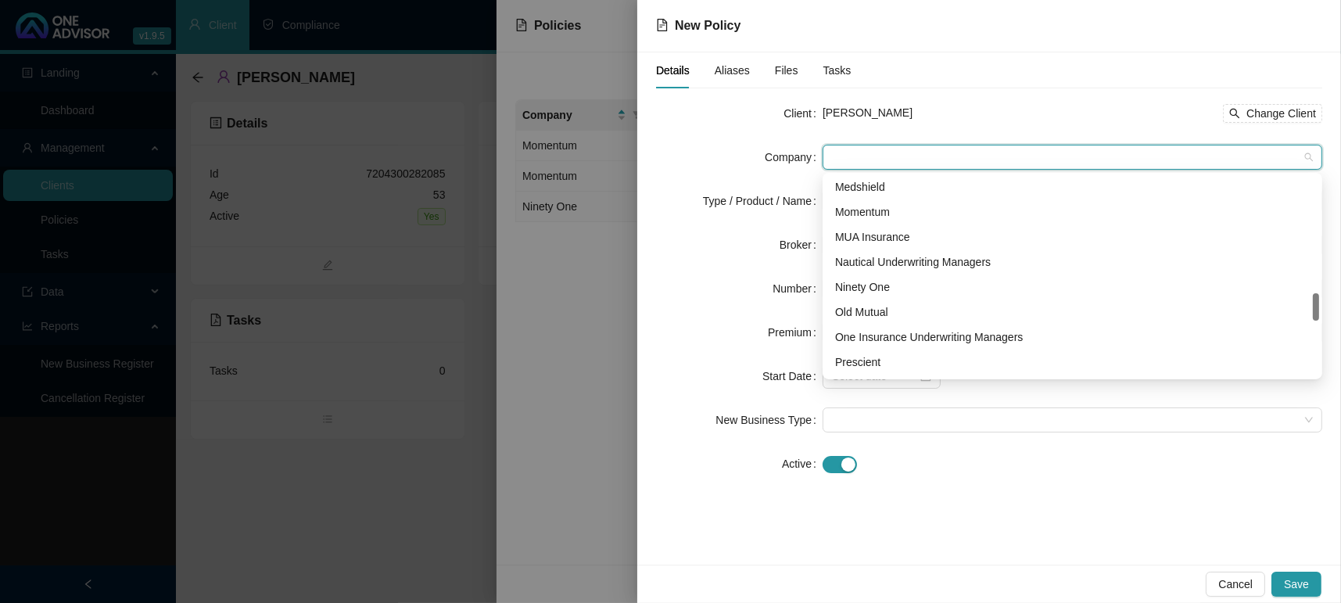
scroll to position [833, 0]
drag, startPoint x: 1318, startPoint y: 186, endPoint x: 1349, endPoint y: 303, distance: 121.2
click at [1340, 303] on html "v1.9.5 [PERSON_NAME] - HVM Wealth HVM Wealth Solutions Client Compliance Landin…" at bounding box center [670, 301] width 1341 height 603
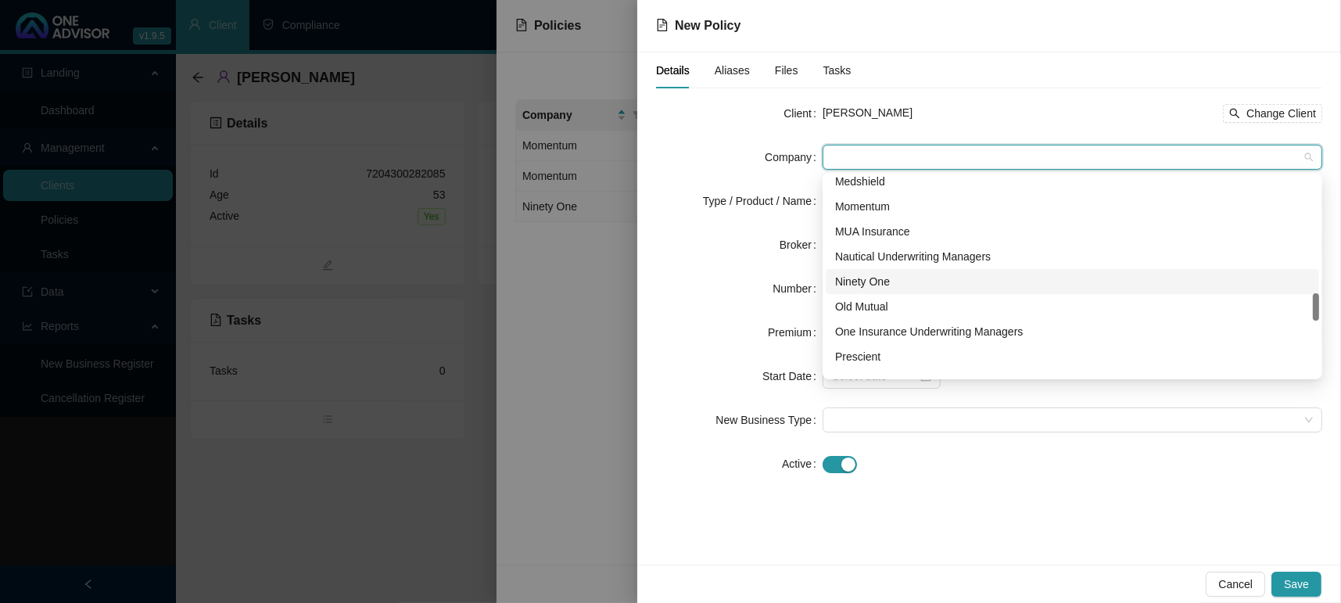
click at [1016, 278] on div "Ninety One" at bounding box center [1072, 281] width 475 height 17
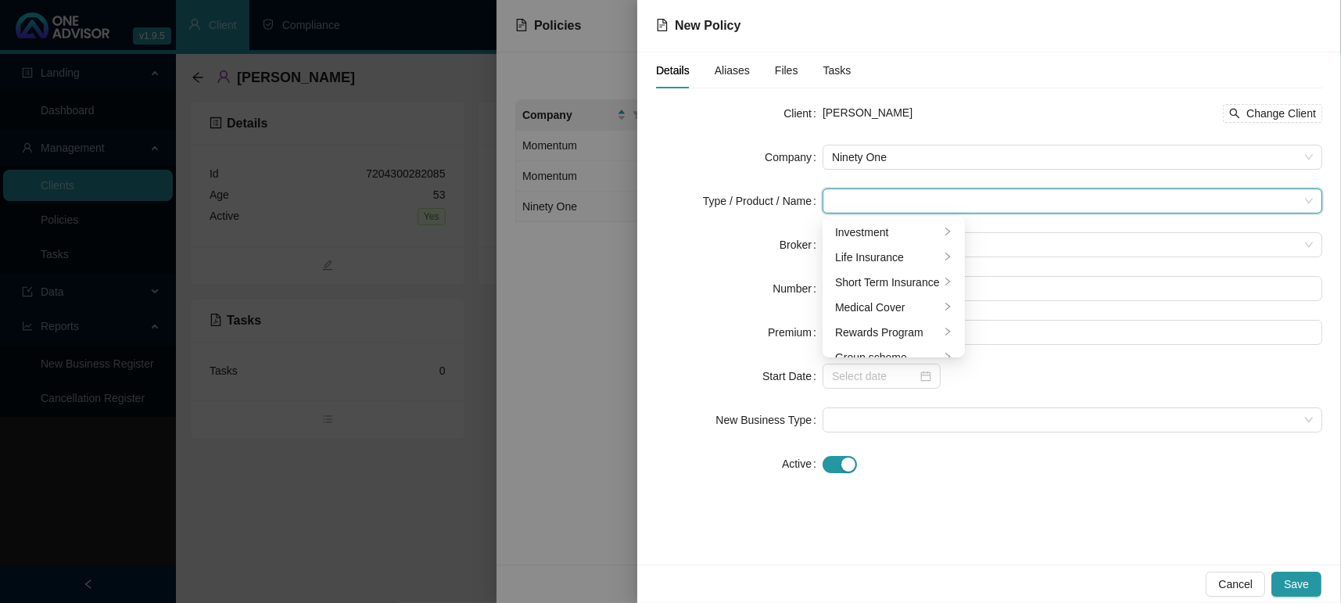
click at [923, 196] on input "search" at bounding box center [1065, 200] width 467 height 23
click at [886, 230] on div "Investment" at bounding box center [887, 232] width 105 height 17
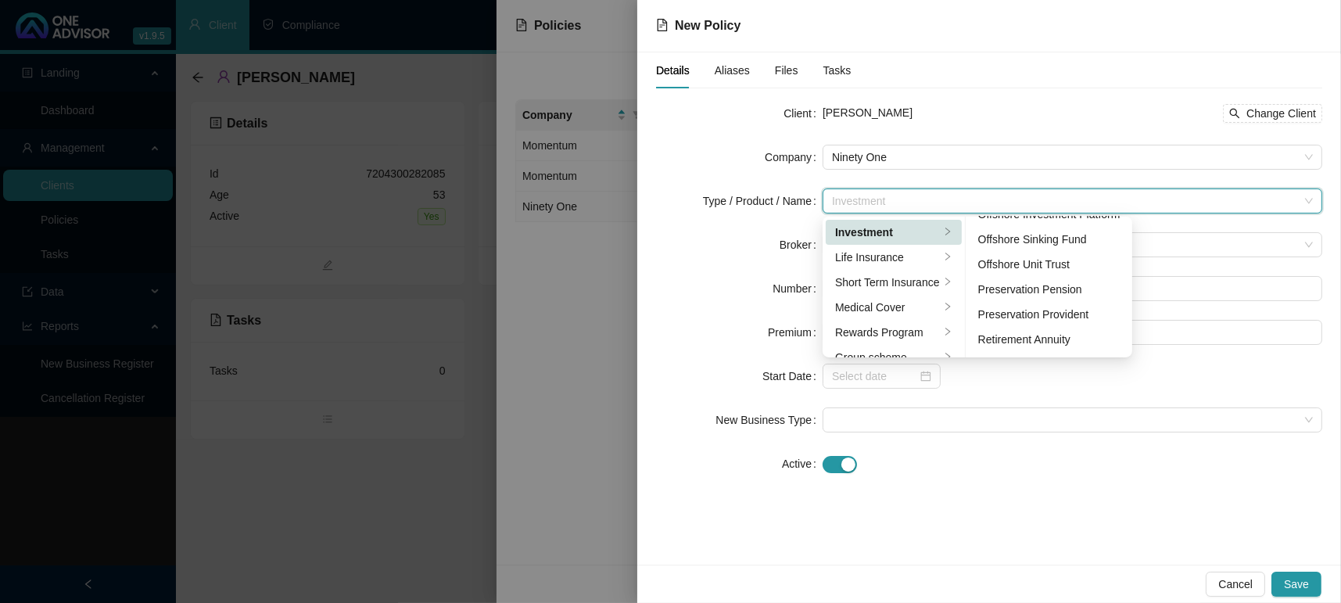
scroll to position [240, 0]
click at [1068, 349] on div "Unit Trust" at bounding box center [1049, 342] width 142 height 17
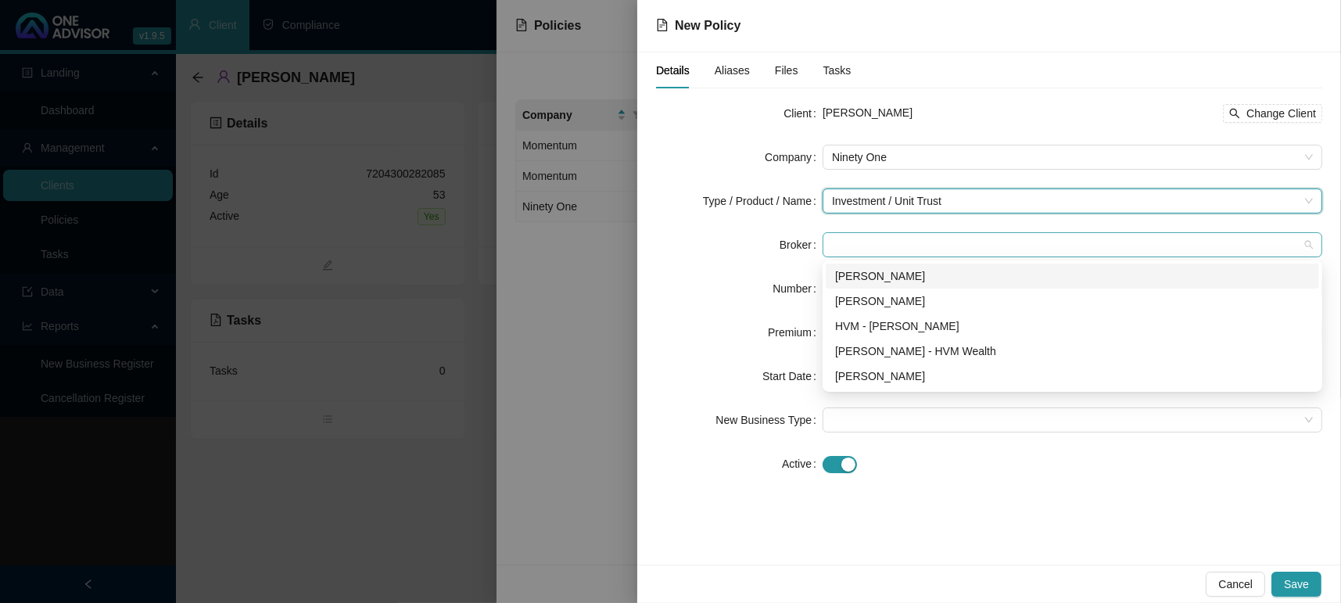
click at [895, 245] on span at bounding box center [1072, 244] width 481 height 23
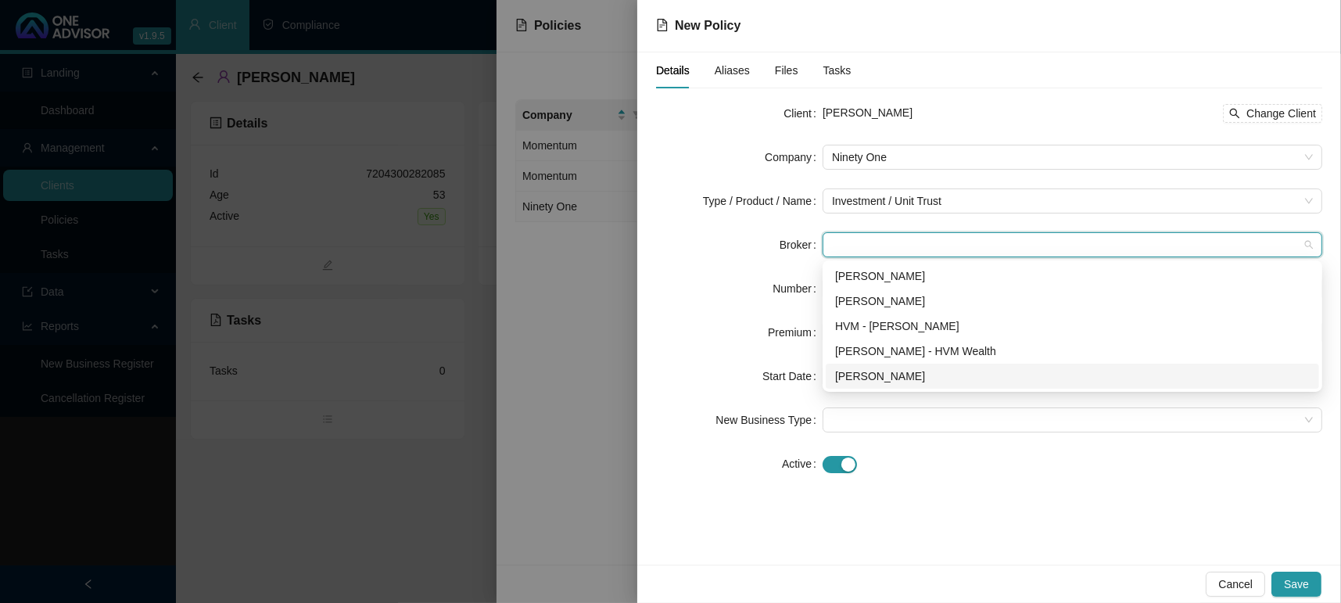
click at [865, 378] on div "[PERSON_NAME]" at bounding box center [1072, 376] width 475 height 17
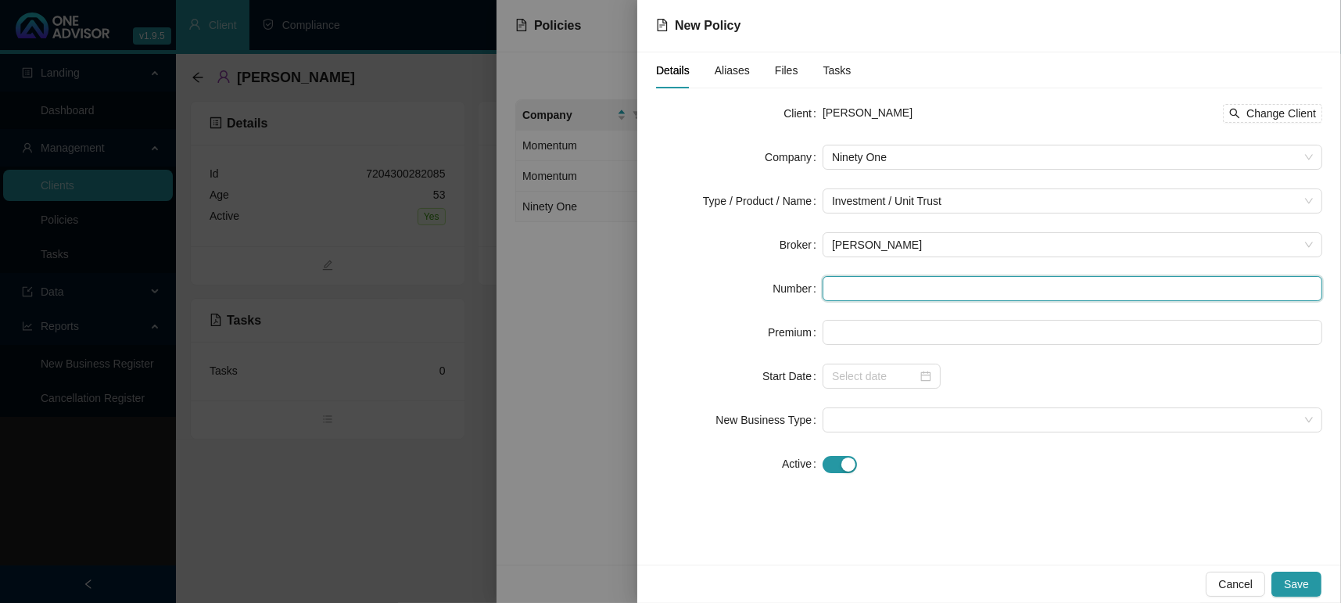
click at [858, 278] on input "text" at bounding box center [1073, 288] width 500 height 25
type input "727395/712659"
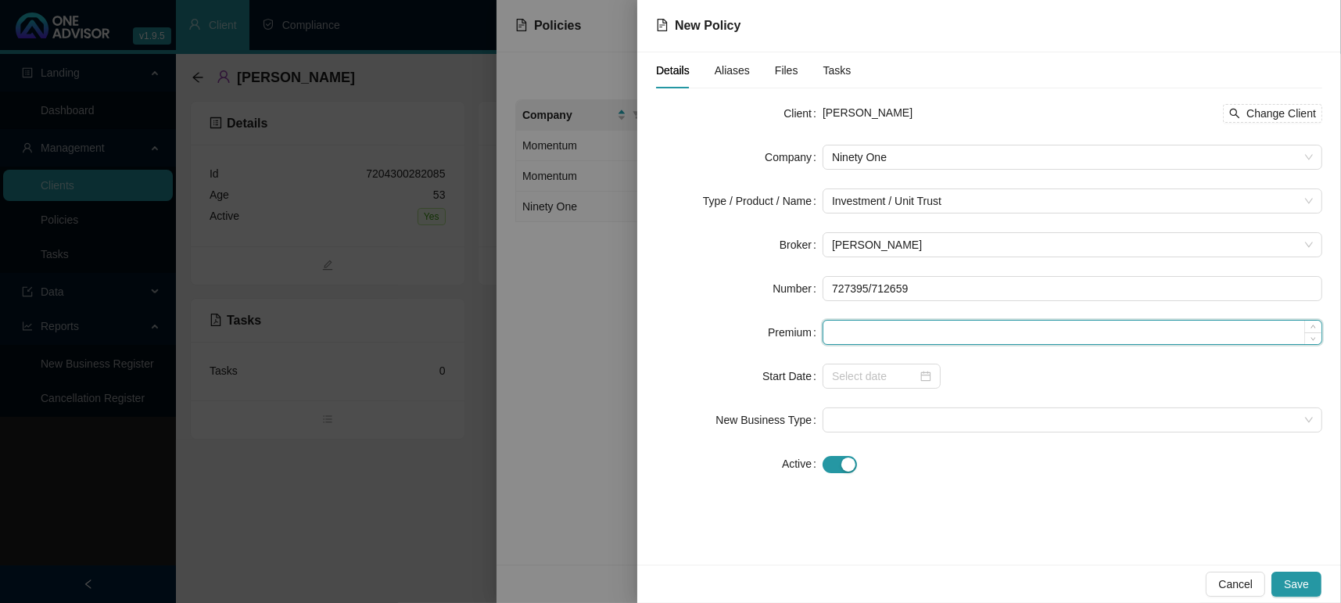
click at [903, 339] on input at bounding box center [1072, 332] width 498 height 23
click at [937, 378] on div at bounding box center [882, 376] width 118 height 25
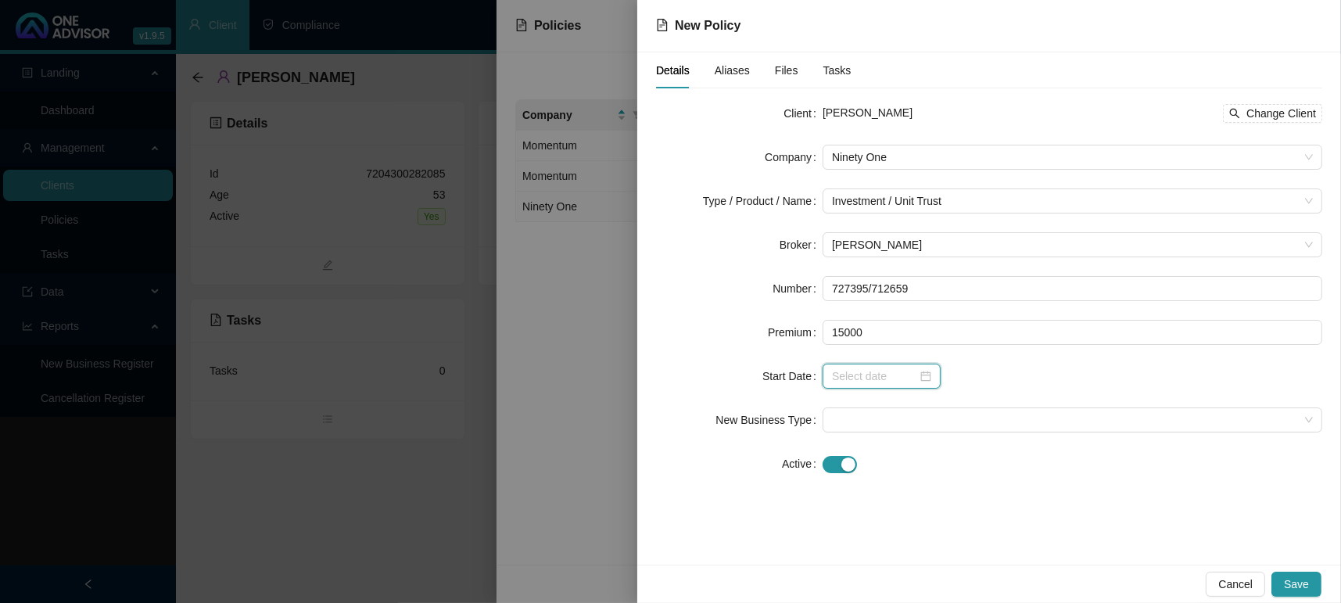
type input "15000.00"
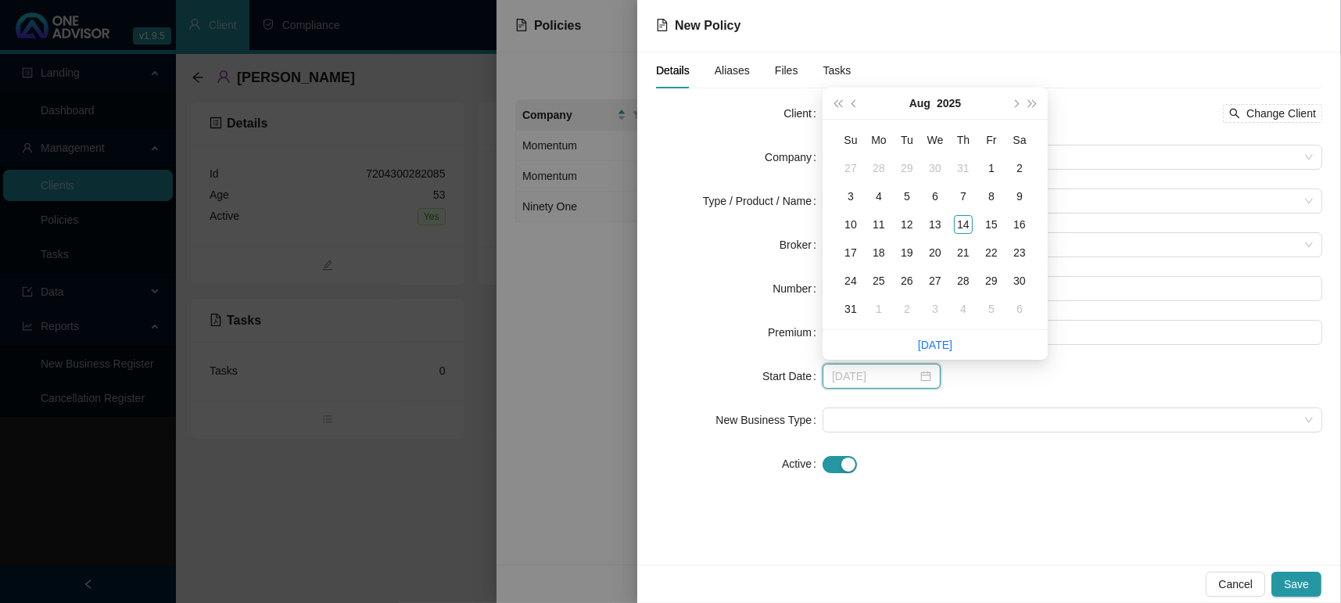
type input "[DATE]"
click at [875, 310] on div "1" at bounding box center [879, 309] width 19 height 19
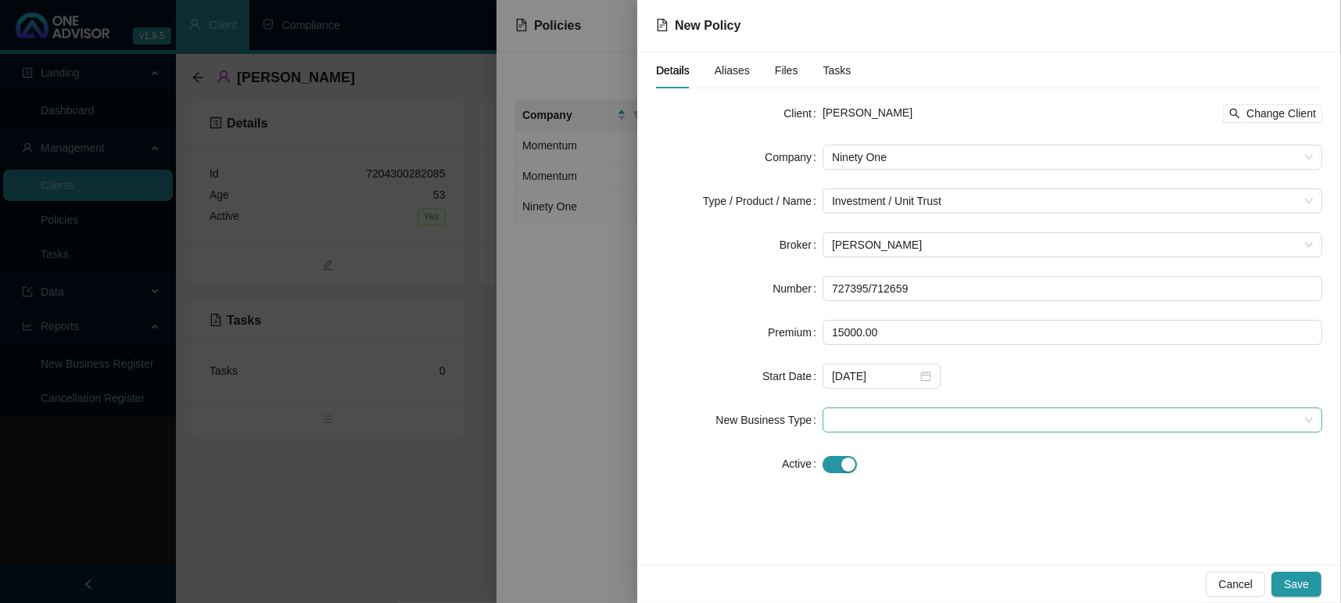
click at [853, 419] on span at bounding box center [1072, 419] width 481 height 23
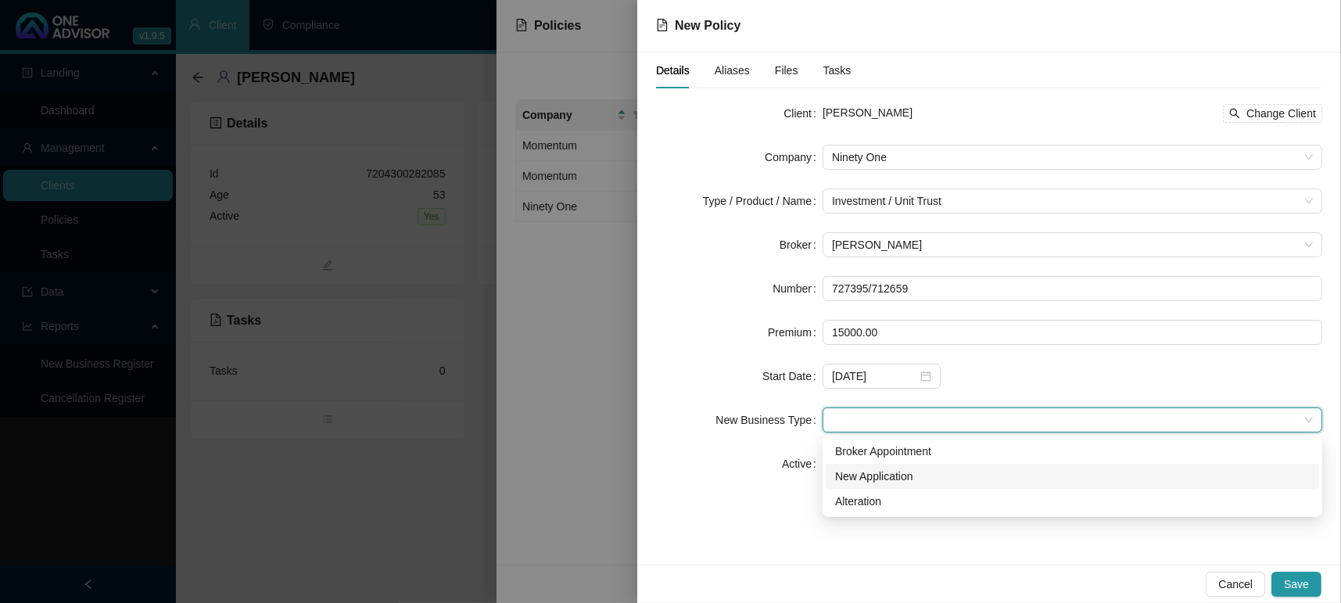
click at [872, 471] on div "New Application" at bounding box center [1072, 476] width 475 height 17
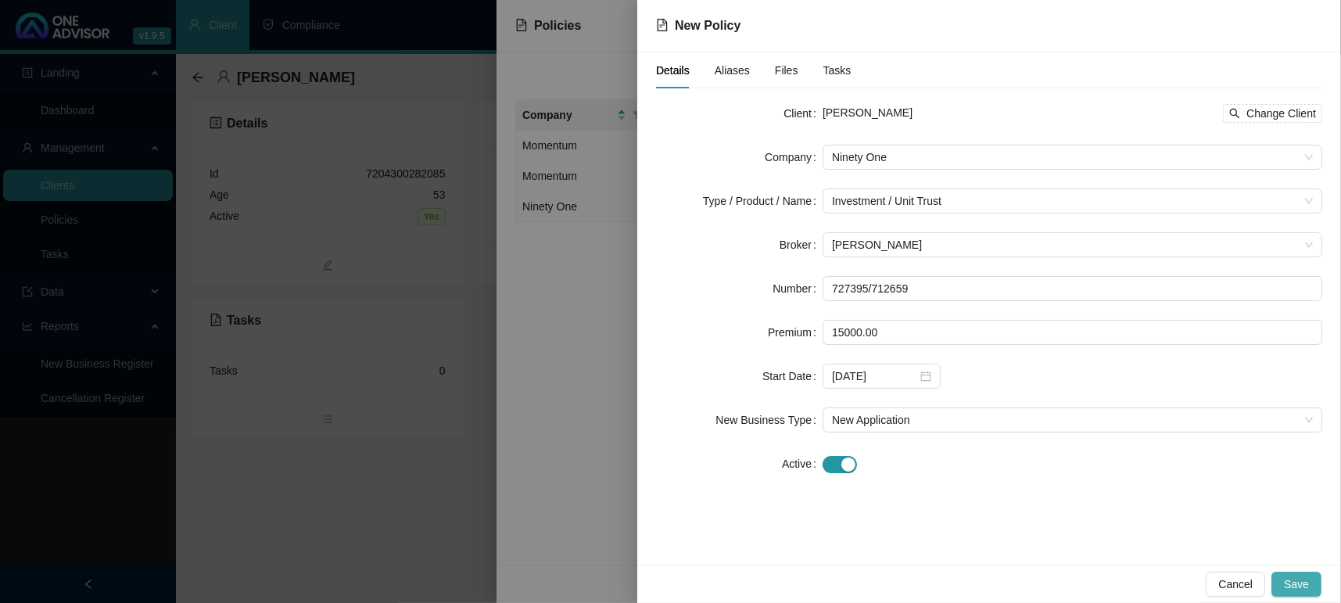
click at [1287, 577] on span "Save" at bounding box center [1296, 584] width 25 height 17
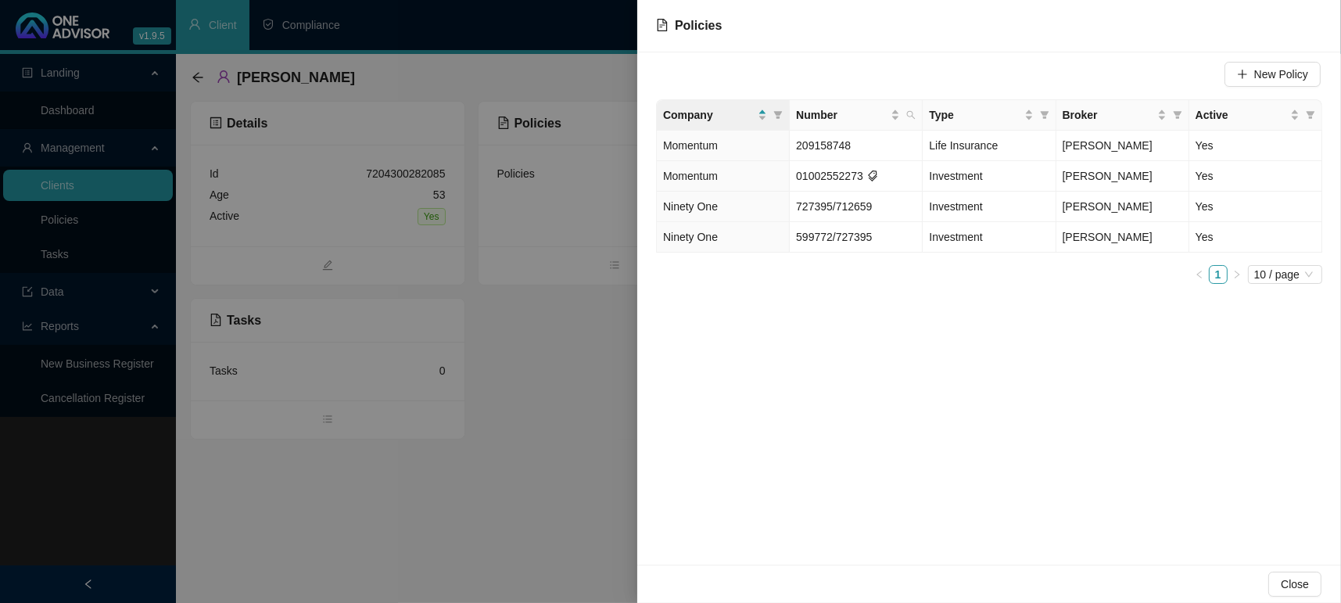
click at [925, 450] on div "New Policy Company Number Type Broker Active Momentum 209158748 Life Insurance …" at bounding box center [989, 308] width 704 height 512
click at [1282, 592] on button "Close" at bounding box center [1294, 584] width 53 height 25
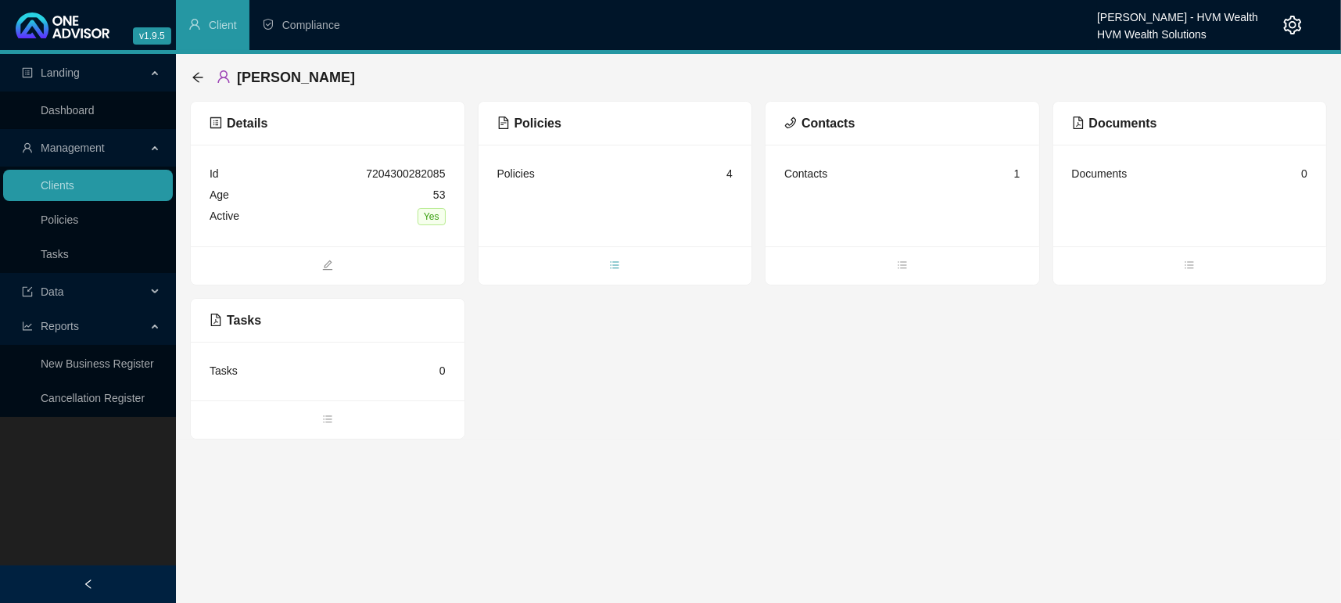
click at [627, 265] on span "bars" at bounding box center [616, 266] width 274 height 17
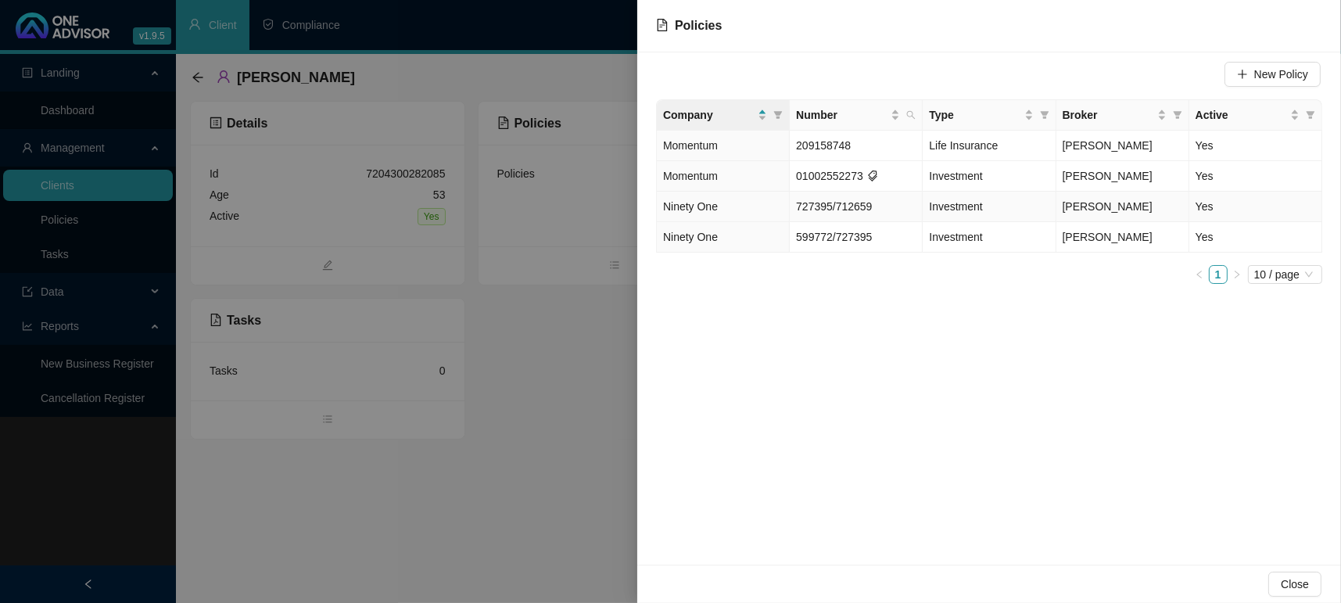
click at [696, 207] on span "Ninety One" at bounding box center [690, 206] width 55 height 13
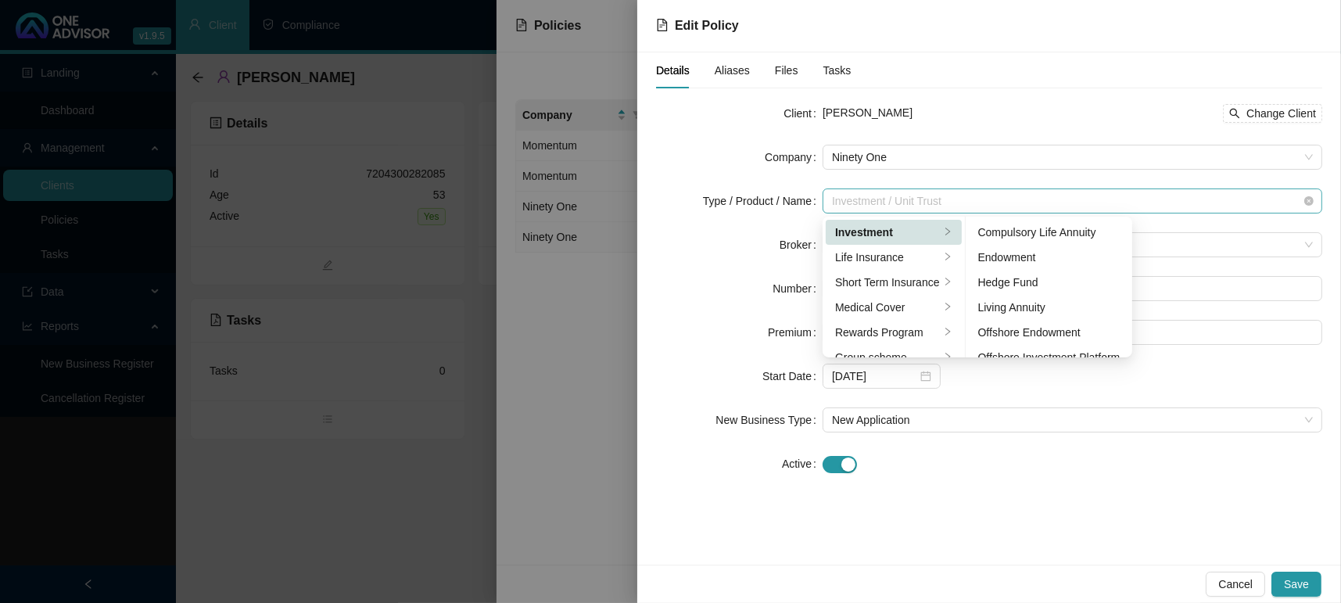
click at [936, 196] on span "Investment / Unit Trust" at bounding box center [1072, 200] width 481 height 23
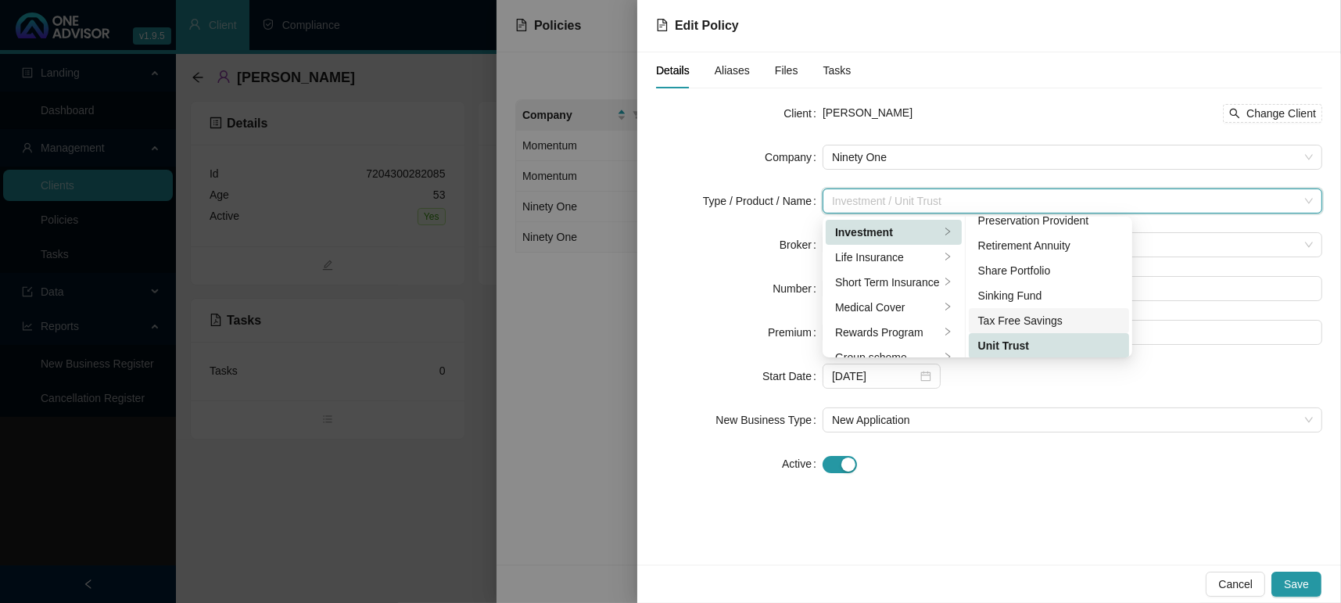
click at [1015, 315] on div "Tax Free Savings" at bounding box center [1049, 320] width 142 height 17
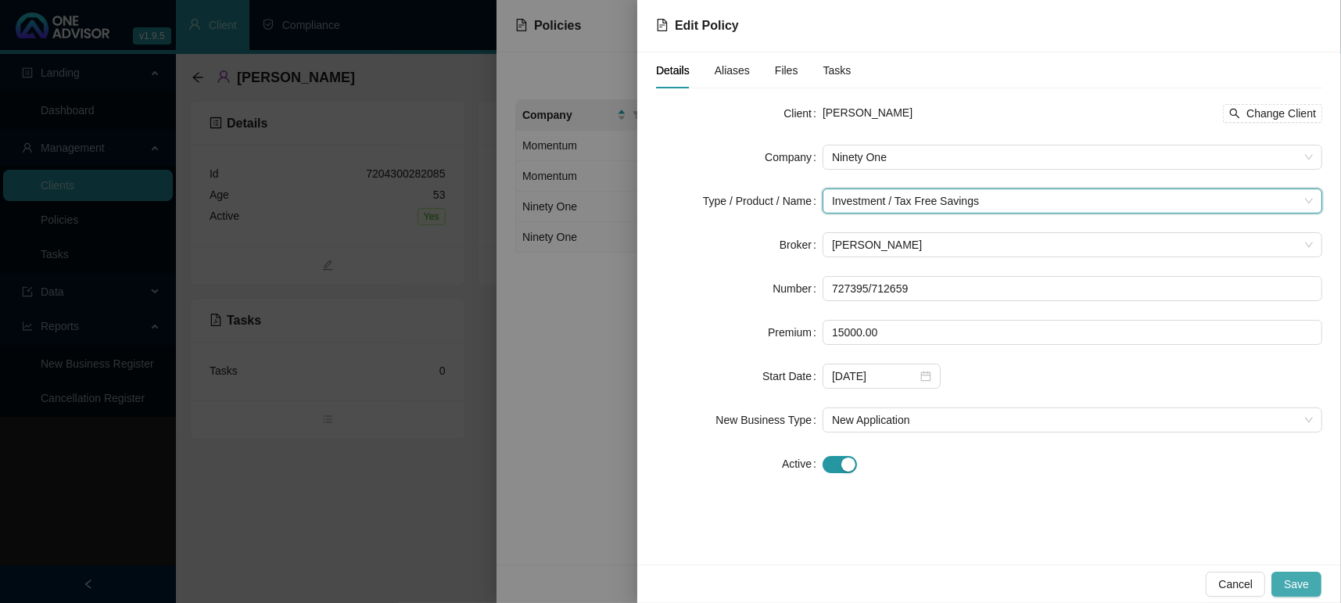
click at [1289, 578] on span "Save" at bounding box center [1296, 584] width 25 height 17
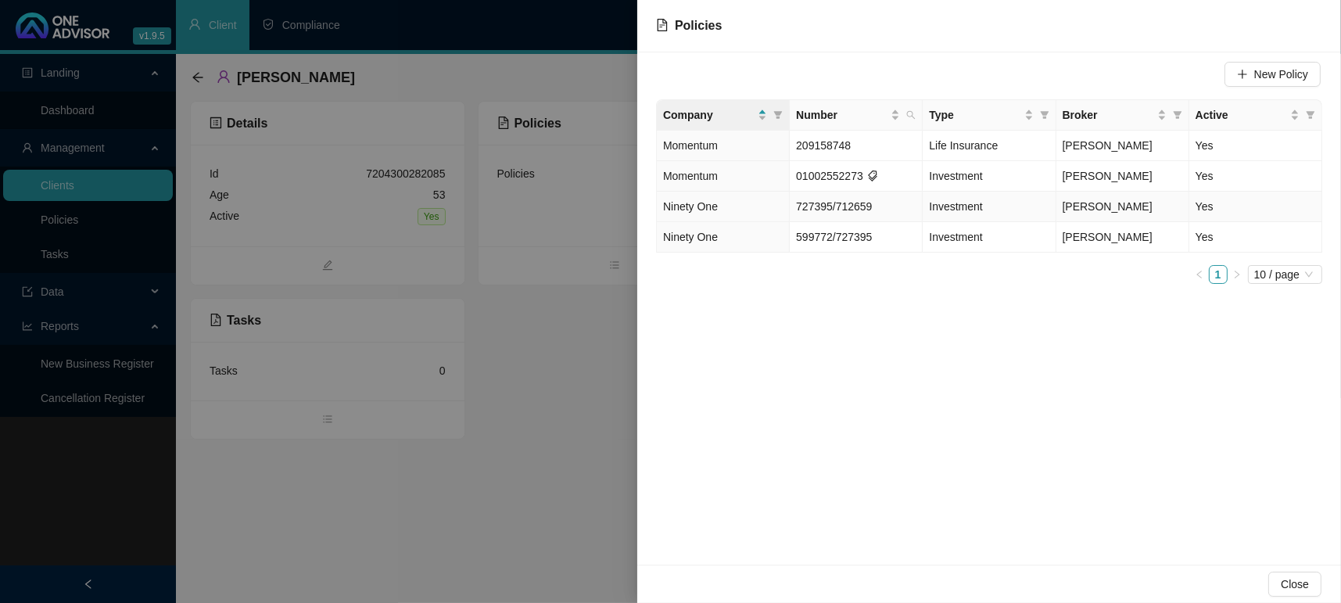
click at [704, 206] on span "Ninety One" at bounding box center [690, 206] width 55 height 13
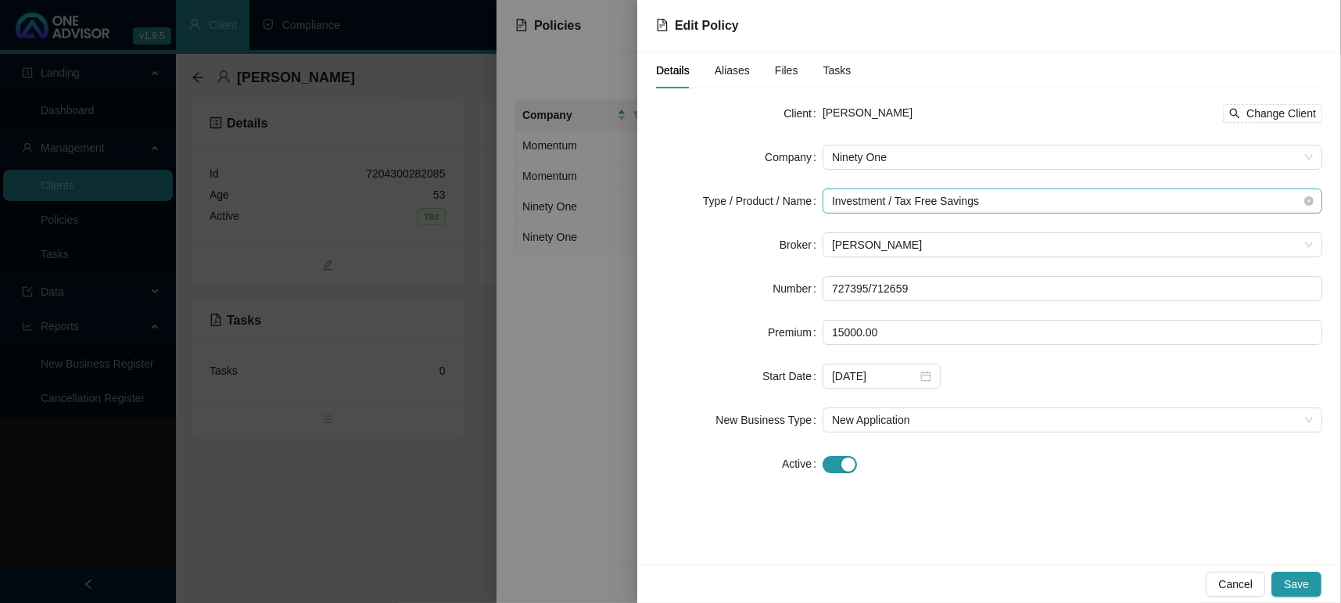
click at [920, 203] on span "Investment / Tax Free Savings" at bounding box center [1072, 200] width 481 height 23
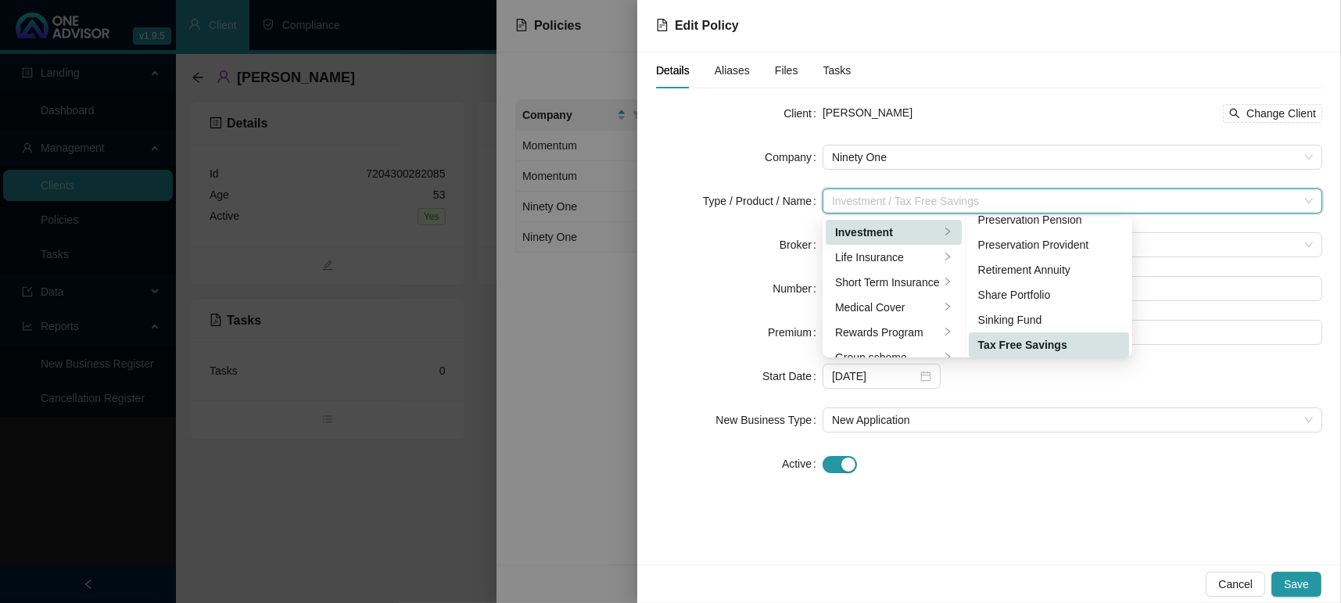
scroll to position [240, 0]
click at [1008, 343] on div "Unit Trust" at bounding box center [1049, 342] width 142 height 17
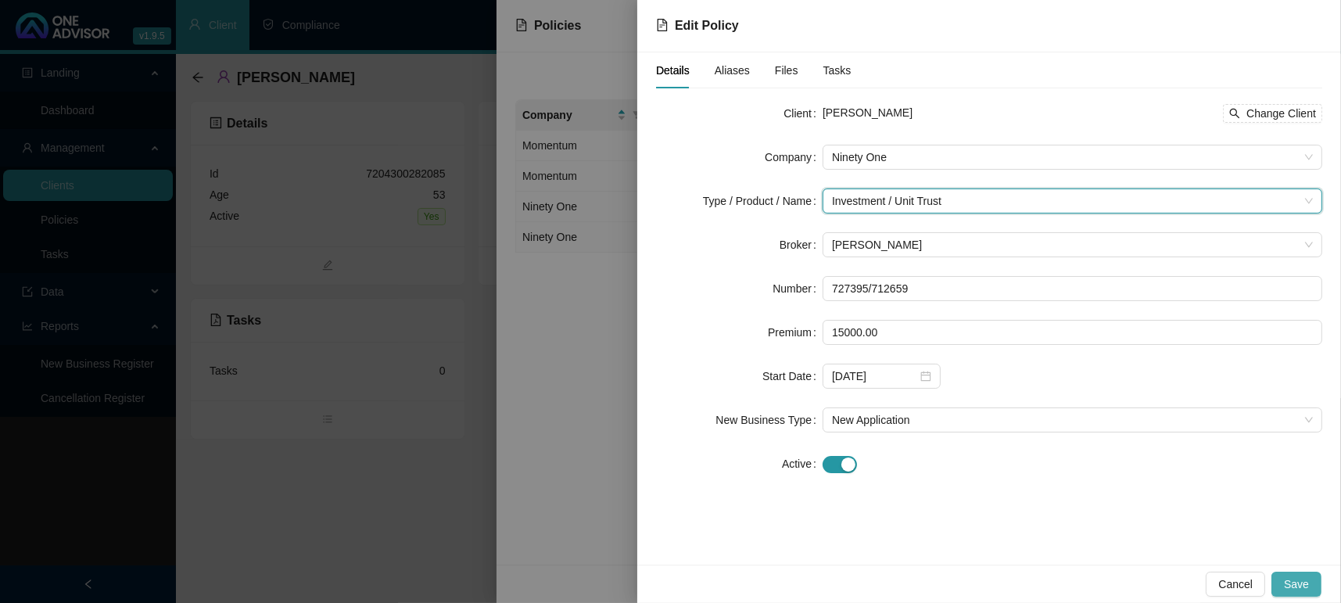
click at [1311, 588] on button "Save" at bounding box center [1297, 584] width 50 height 25
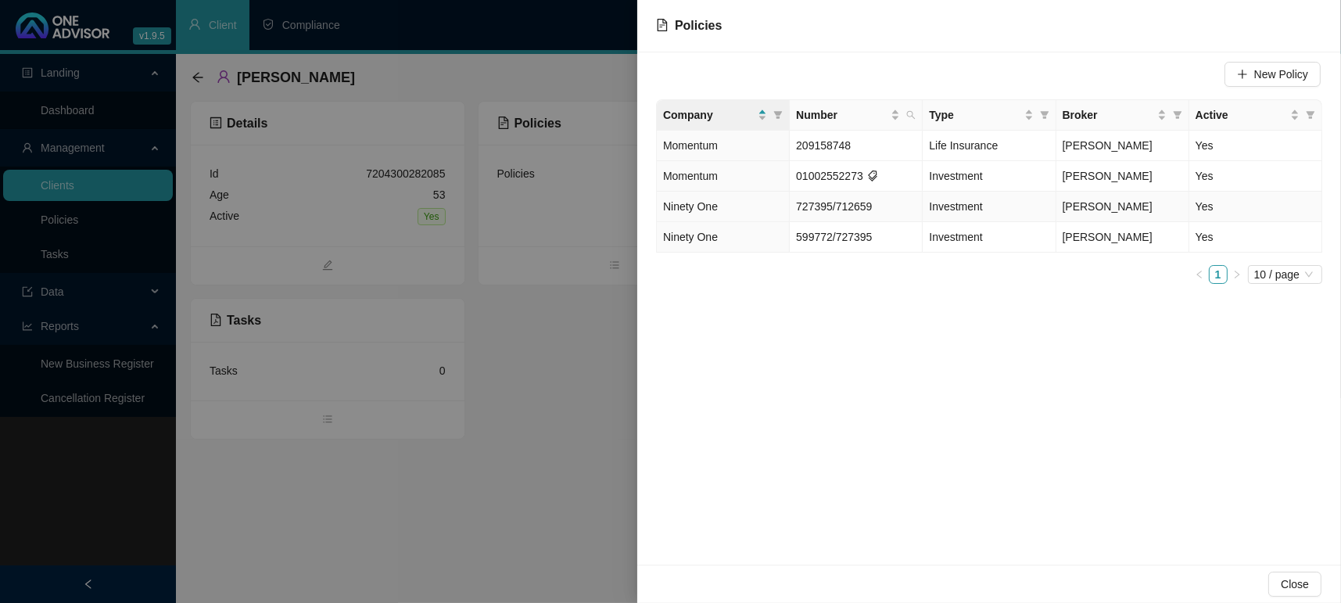
click at [825, 195] on td "727395/712659" at bounding box center [856, 207] width 133 height 30
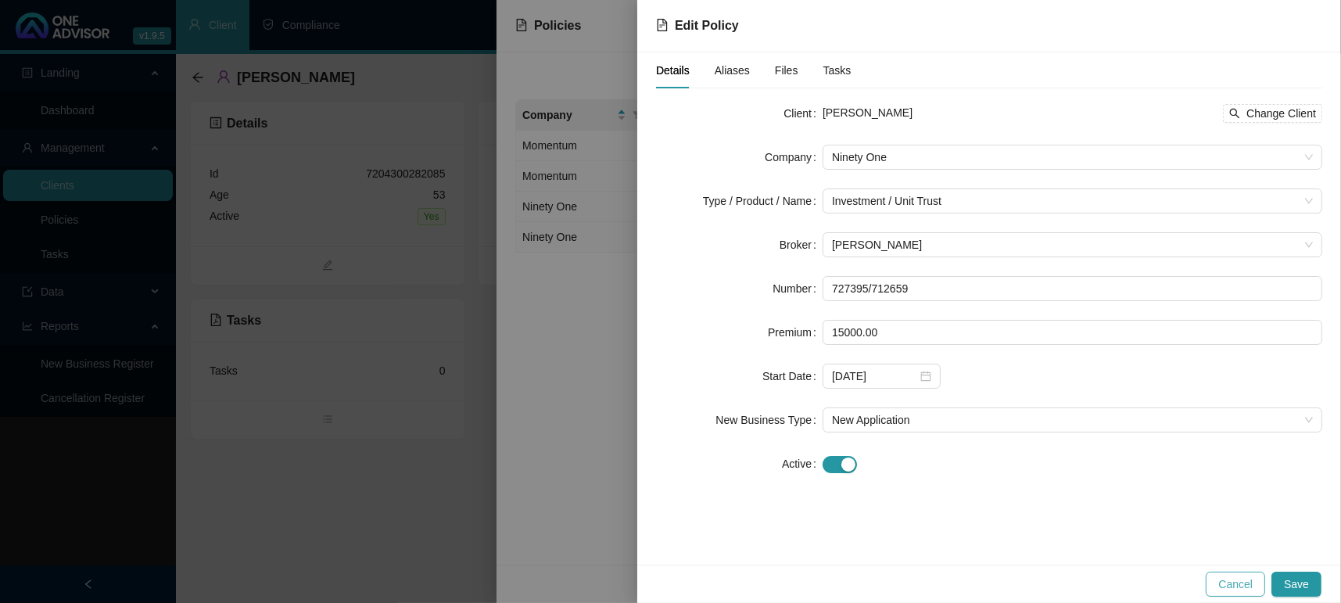
click at [1231, 579] on span "Cancel" at bounding box center [1235, 584] width 34 height 17
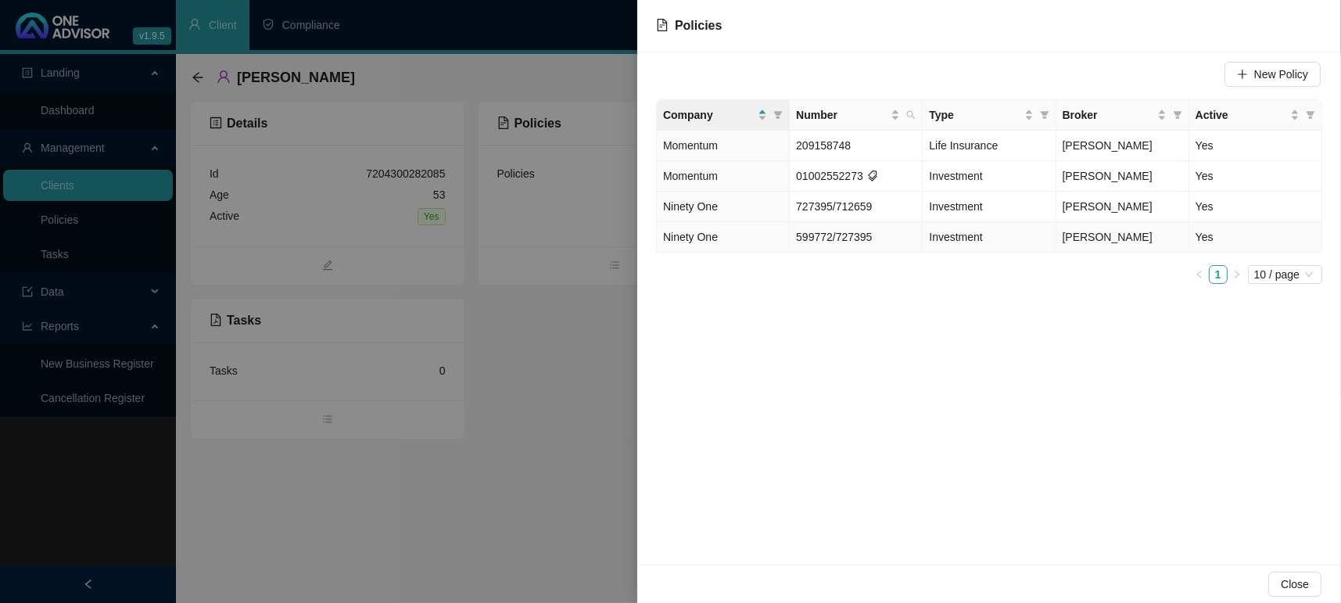
click at [848, 241] on span "599772/727395" at bounding box center [834, 237] width 76 height 13
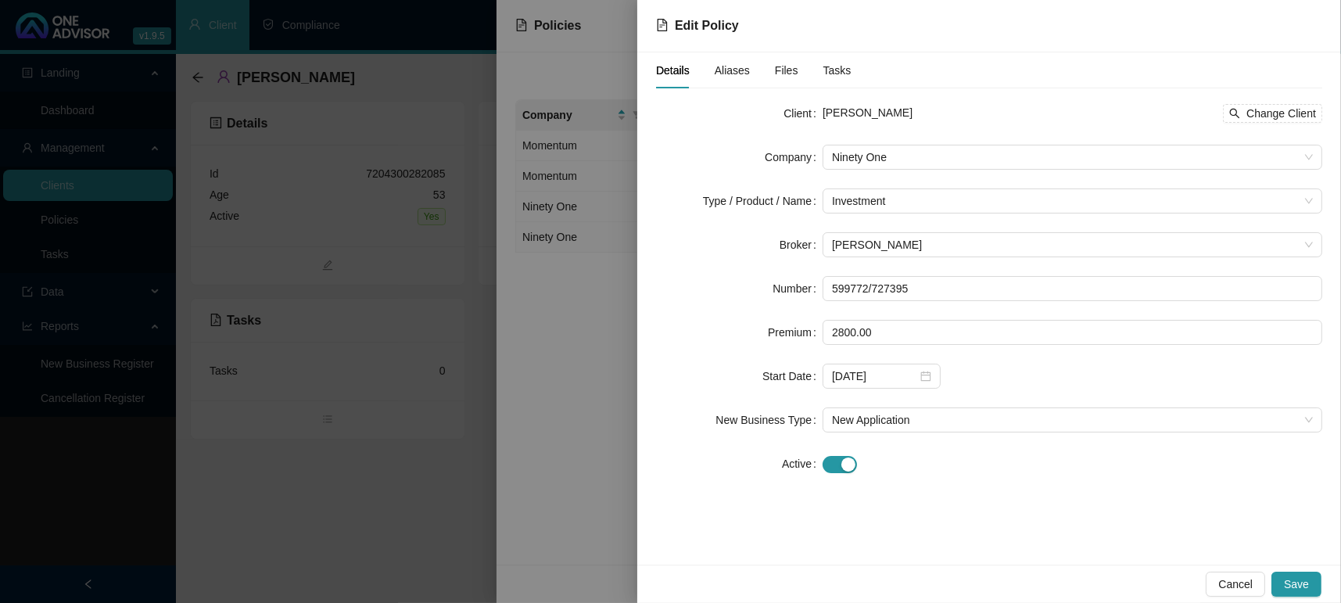
click at [866, 221] on form "Client [PERSON_NAME] Change Client Company Ninety One Type / Product / Name Inv…" at bounding box center [989, 288] width 666 height 375
click at [862, 206] on span "Investment" at bounding box center [1072, 200] width 481 height 23
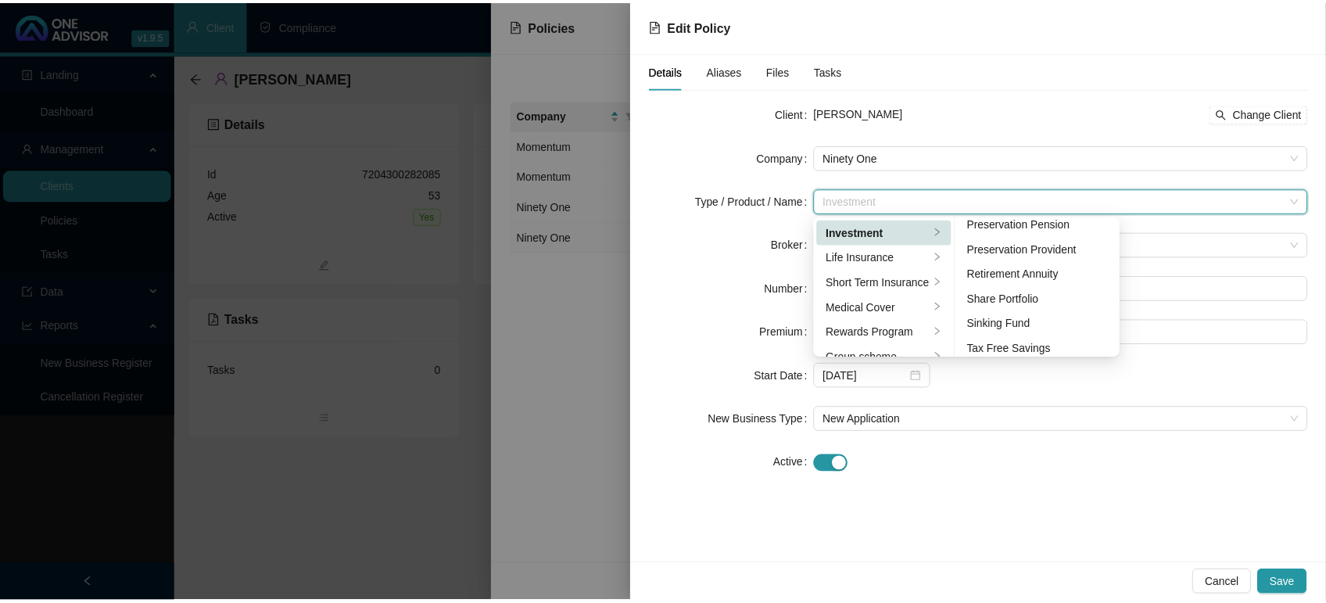
scroll to position [235, 0]
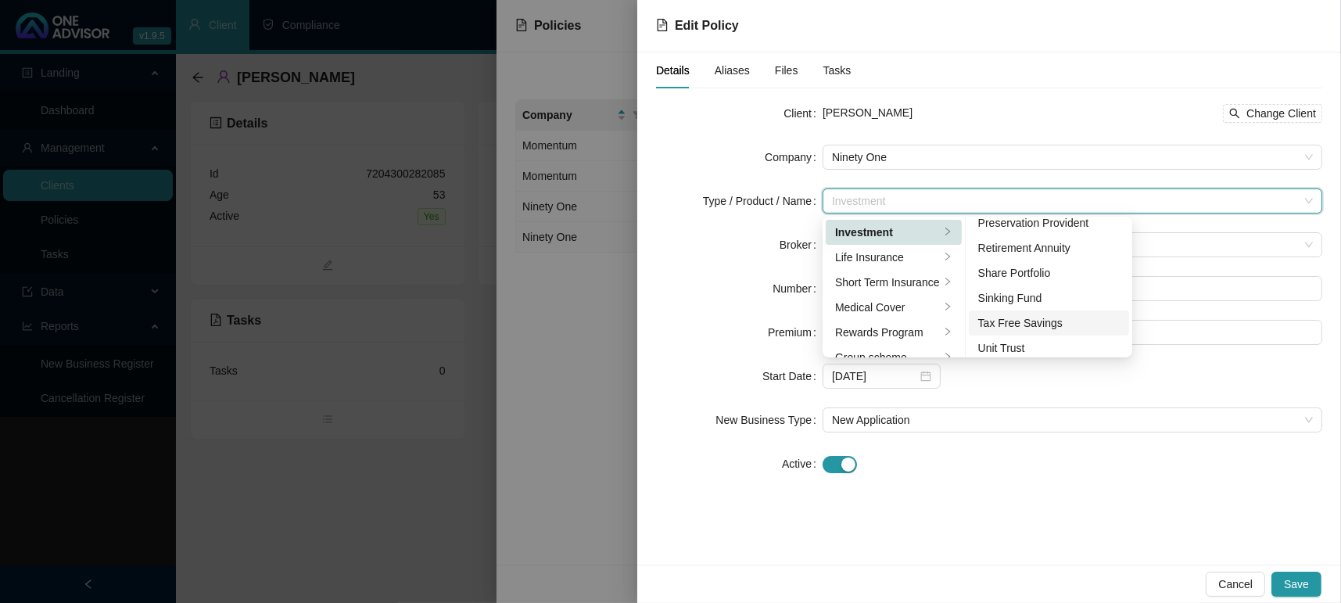
click at [1065, 324] on div "Tax Free Savings" at bounding box center [1049, 322] width 142 height 17
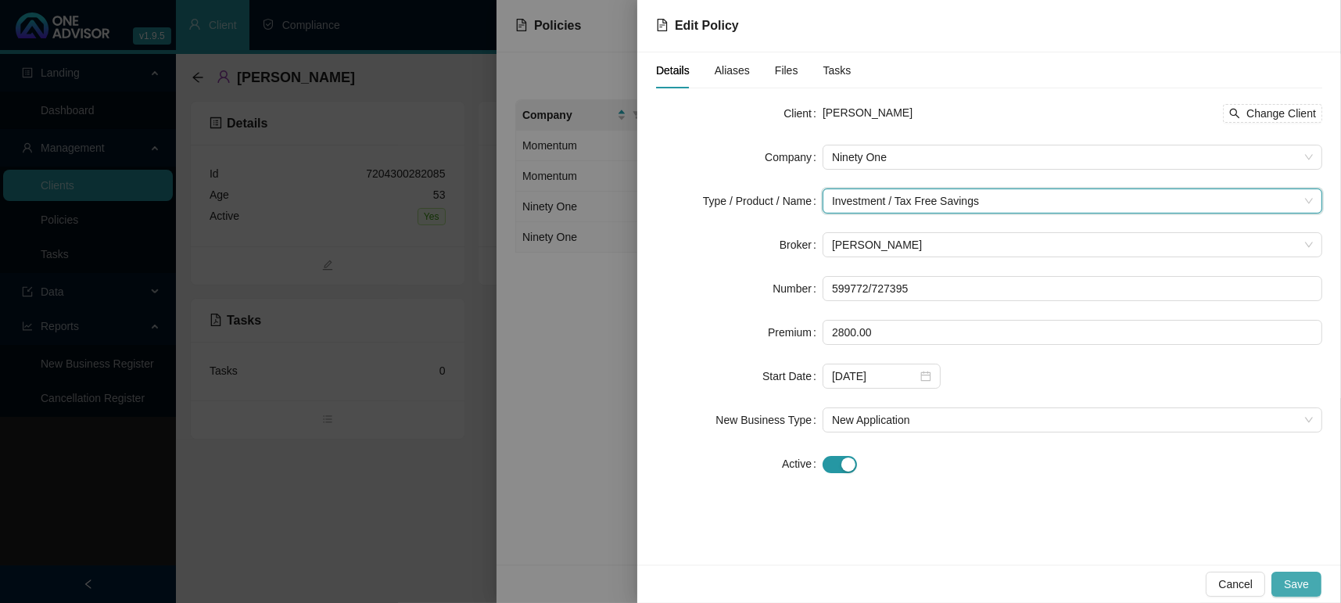
click at [1299, 579] on span "Save" at bounding box center [1296, 584] width 25 height 17
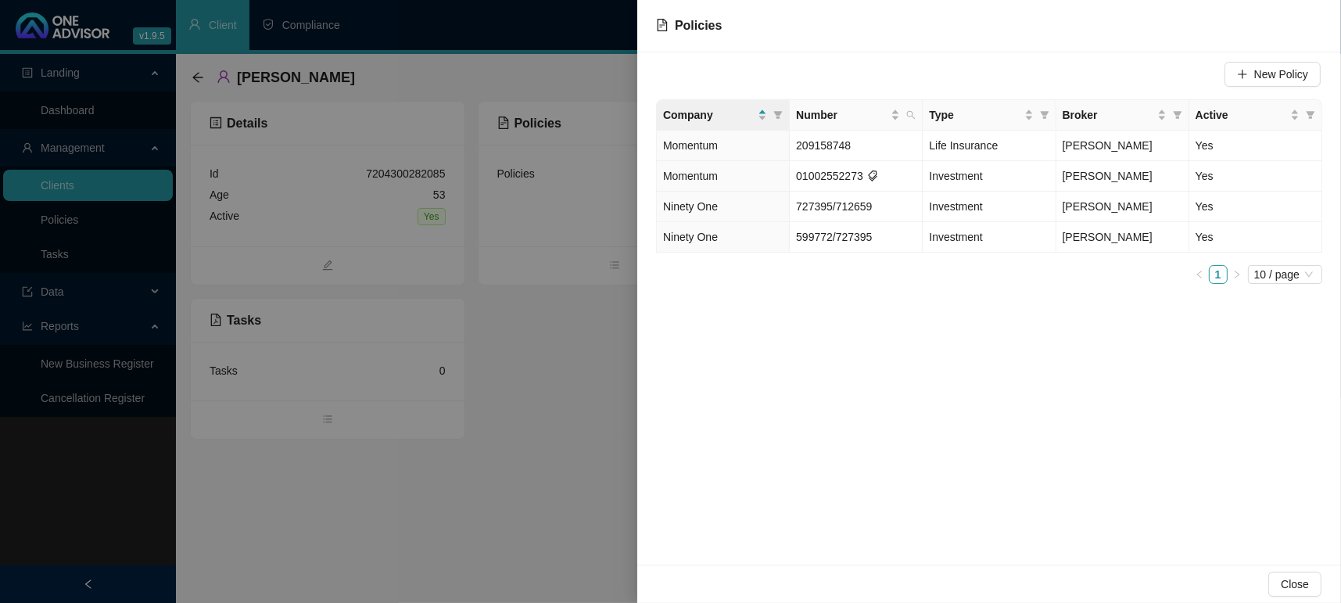
click at [751, 432] on div "New Policy Company Number Type Broker Active Momentum 209158748 Life Insurance …" at bounding box center [989, 308] width 704 height 512
click at [1268, 581] on div "Close" at bounding box center [989, 584] width 704 height 38
click at [1290, 589] on span "Close" at bounding box center [1295, 584] width 28 height 17
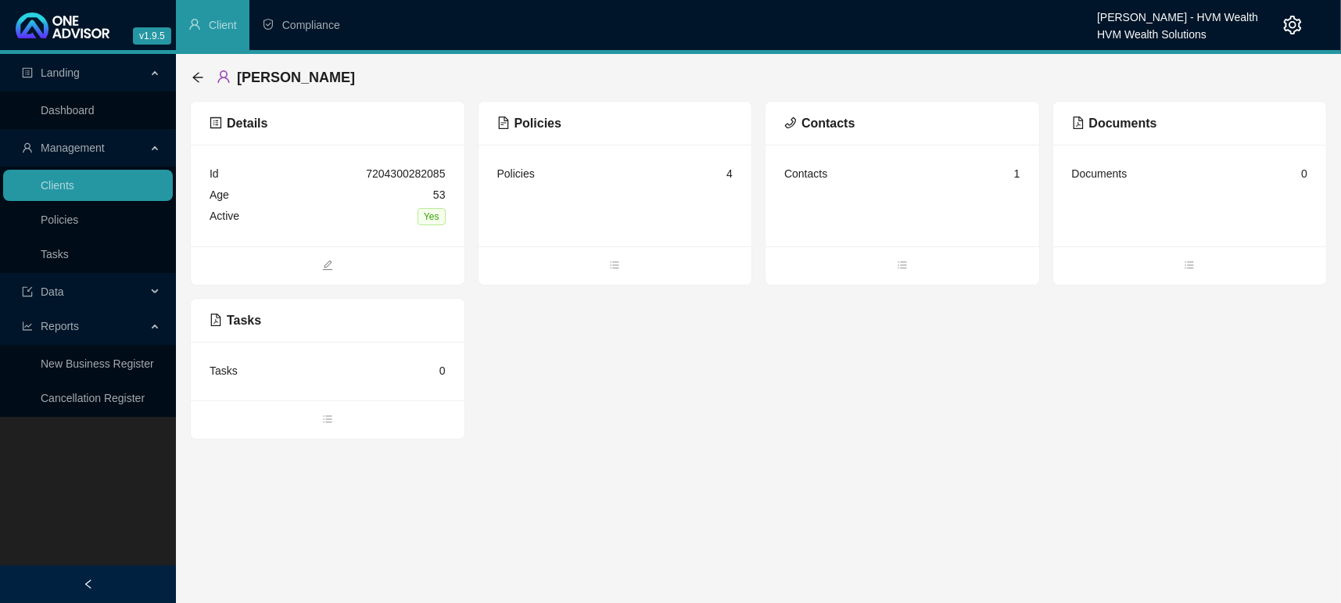
click at [653, 568] on main "Landing Dashboard Management Clients Policies Tasks Data Reports New Business R…" at bounding box center [670, 328] width 1341 height 549
click at [63, 111] on link "Dashboard" at bounding box center [68, 110] width 54 height 13
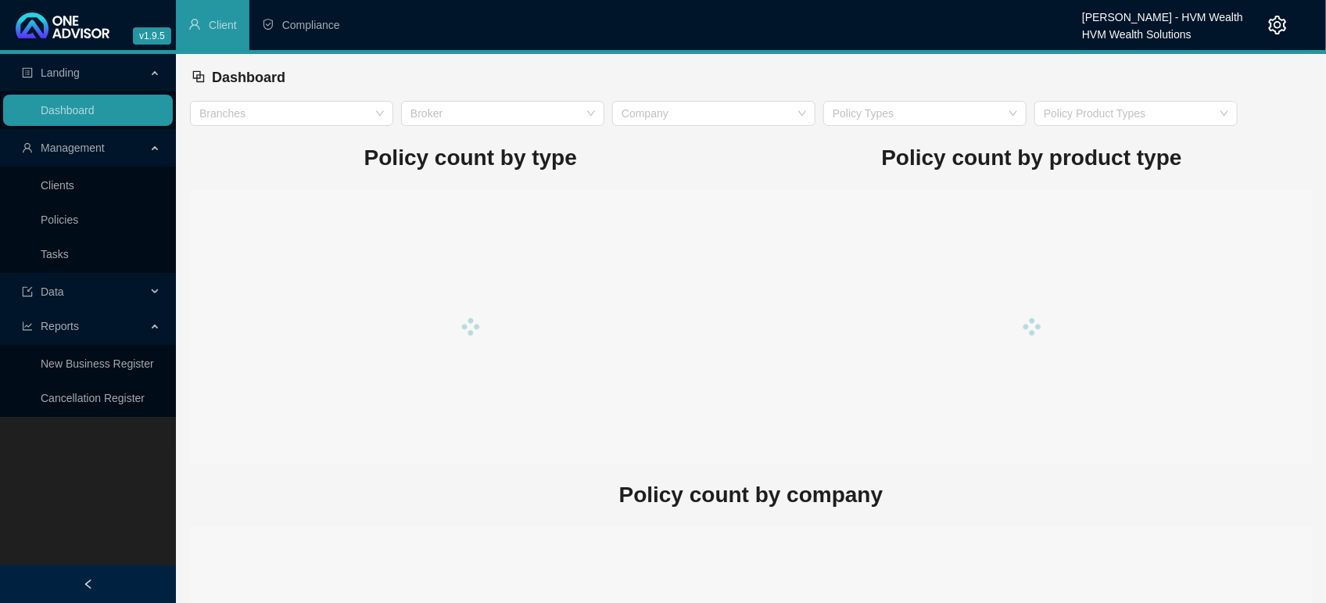
click at [835, 329] on div at bounding box center [1032, 327] width 561 height 274
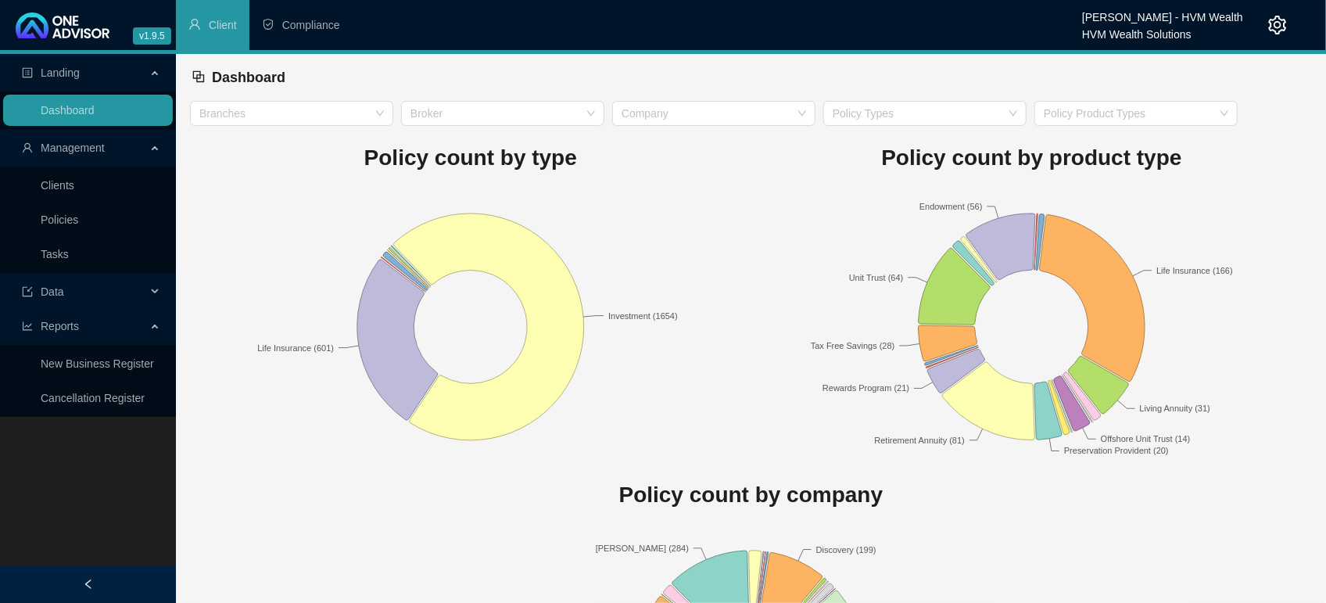
click at [716, 144] on h1 "Policy count by type" at bounding box center [470, 158] width 561 height 34
